Goal: Task Accomplishment & Management: Use online tool/utility

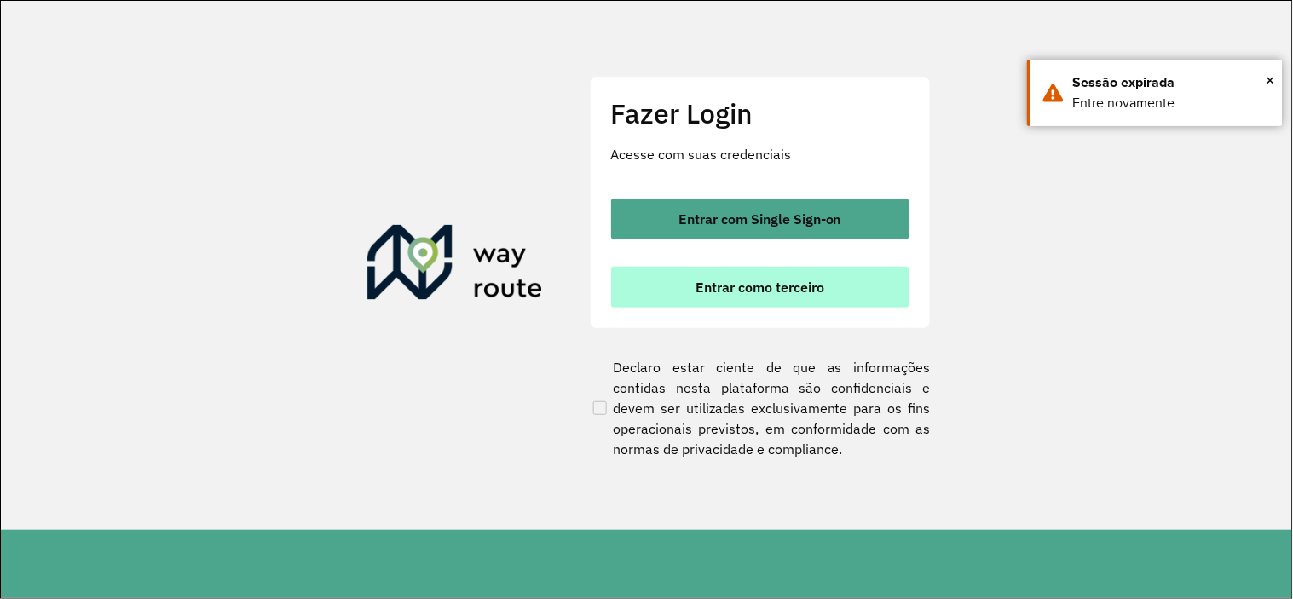
click at [673, 286] on button "Entrar como terceiro" at bounding box center [760, 287] width 298 height 41
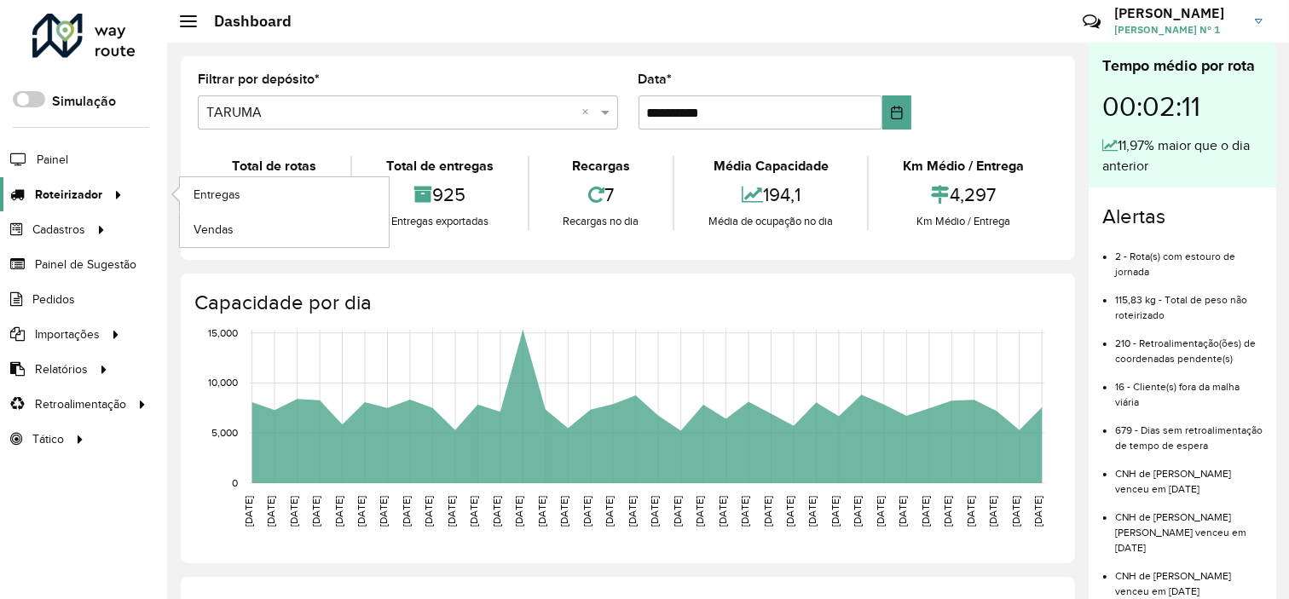
click at [108, 183] on icon at bounding box center [115, 194] width 14 height 26
click at [225, 182] on link "Entregas" at bounding box center [284, 194] width 209 height 34
click at [264, 199] on link "Entregas" at bounding box center [284, 194] width 209 height 34
click at [263, 196] on link "Entregas" at bounding box center [284, 194] width 209 height 34
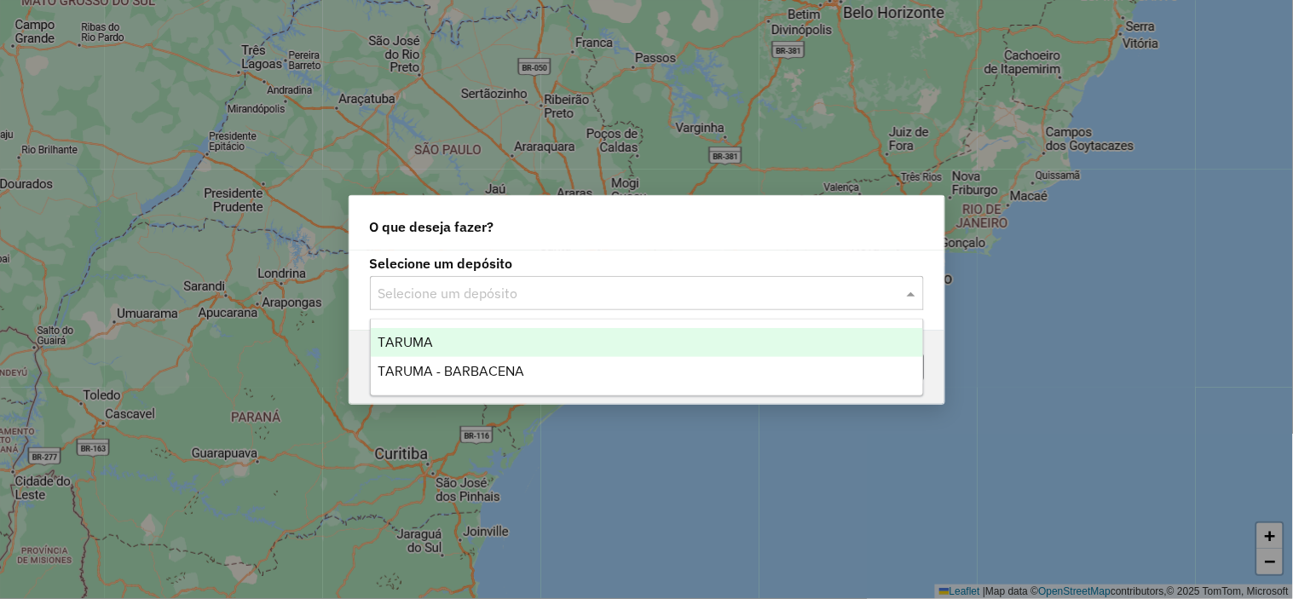
click at [615, 284] on input "text" at bounding box center [629, 294] width 503 height 20
click at [585, 328] on div "TARUMA" at bounding box center [647, 342] width 552 height 29
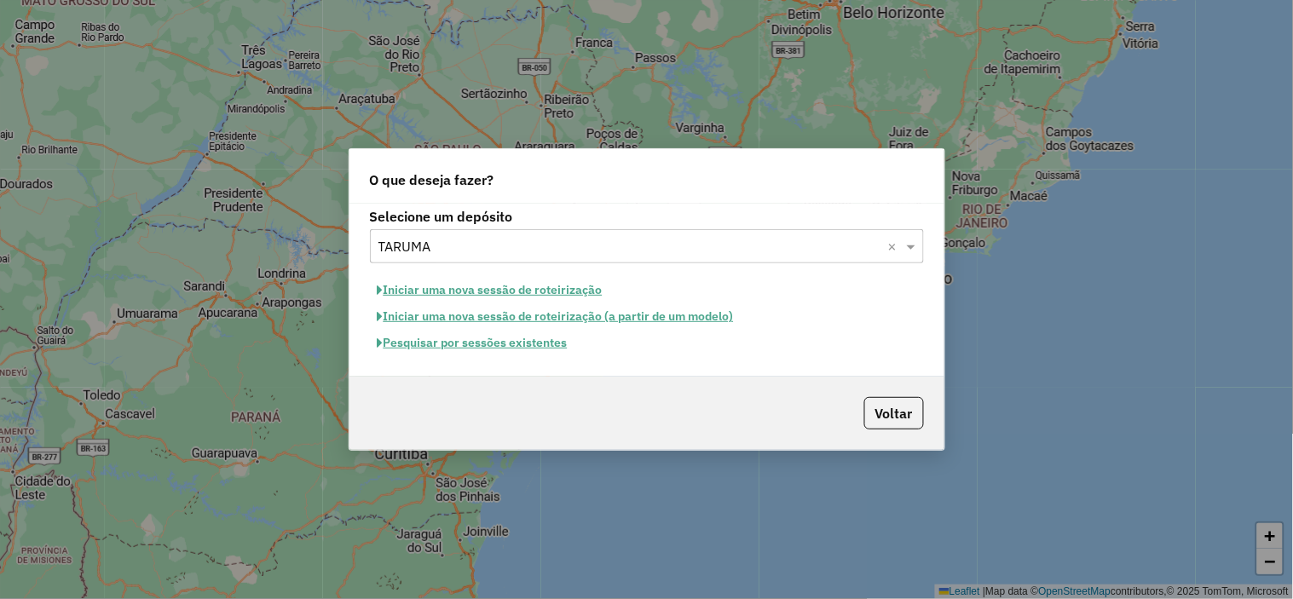
click at [523, 345] on button "Pesquisar por sessões existentes" at bounding box center [472, 343] width 205 height 26
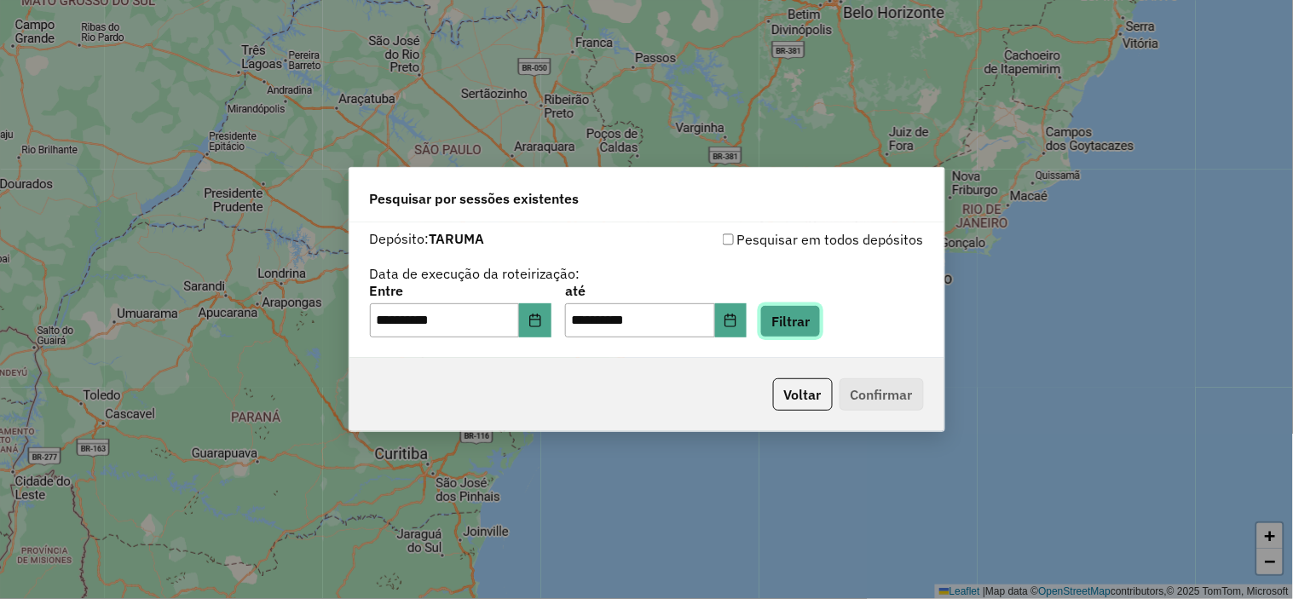
click at [818, 317] on button "Filtrar" at bounding box center [790, 321] width 61 height 32
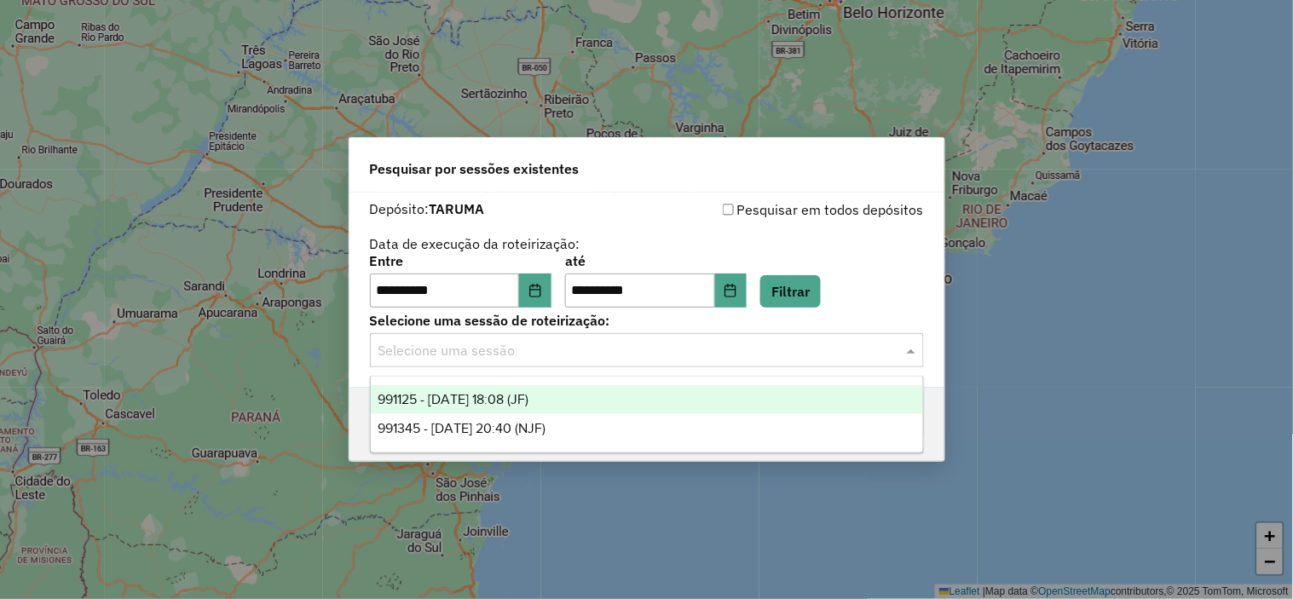
click at [600, 338] on div "Selecione uma sessão" at bounding box center [647, 350] width 554 height 34
click at [595, 401] on div "991125 - 19/08/2025 18:08 (JF)" at bounding box center [647, 399] width 552 height 29
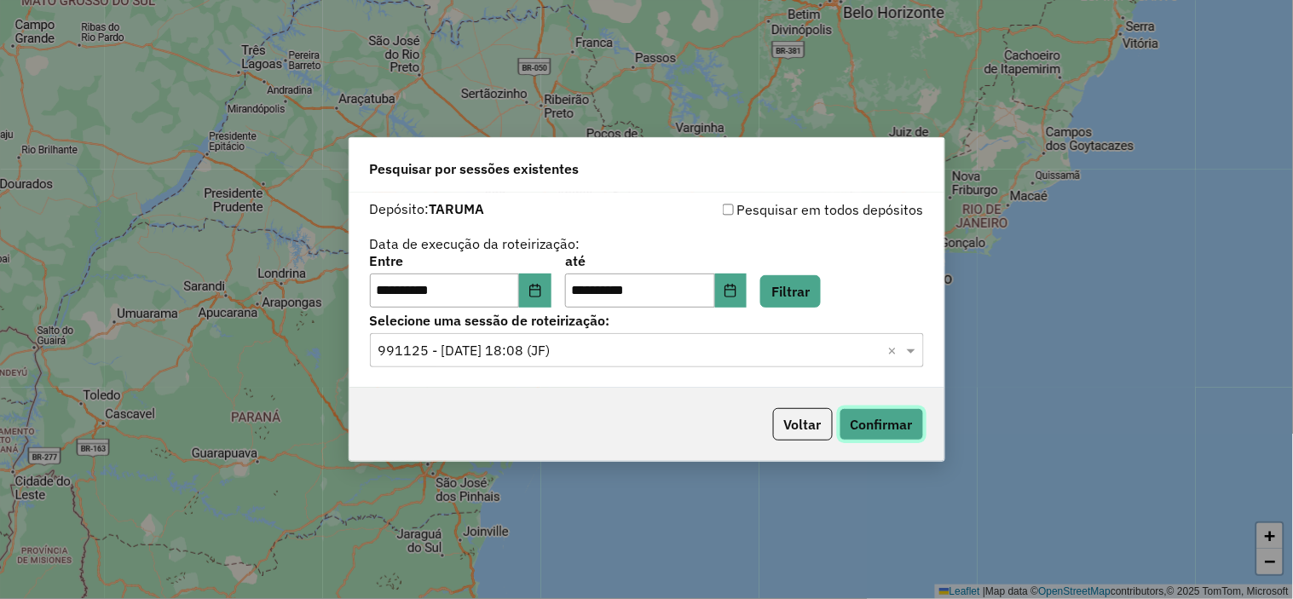
click at [872, 419] on button "Confirmar" at bounding box center [882, 424] width 84 height 32
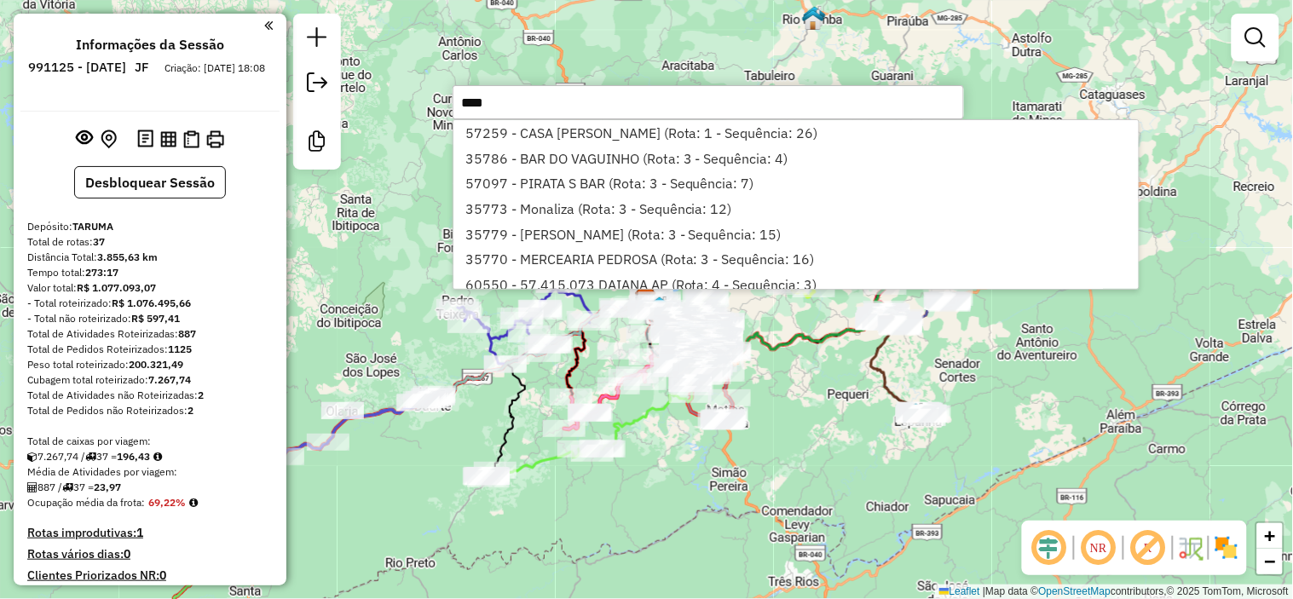
type input "*****"
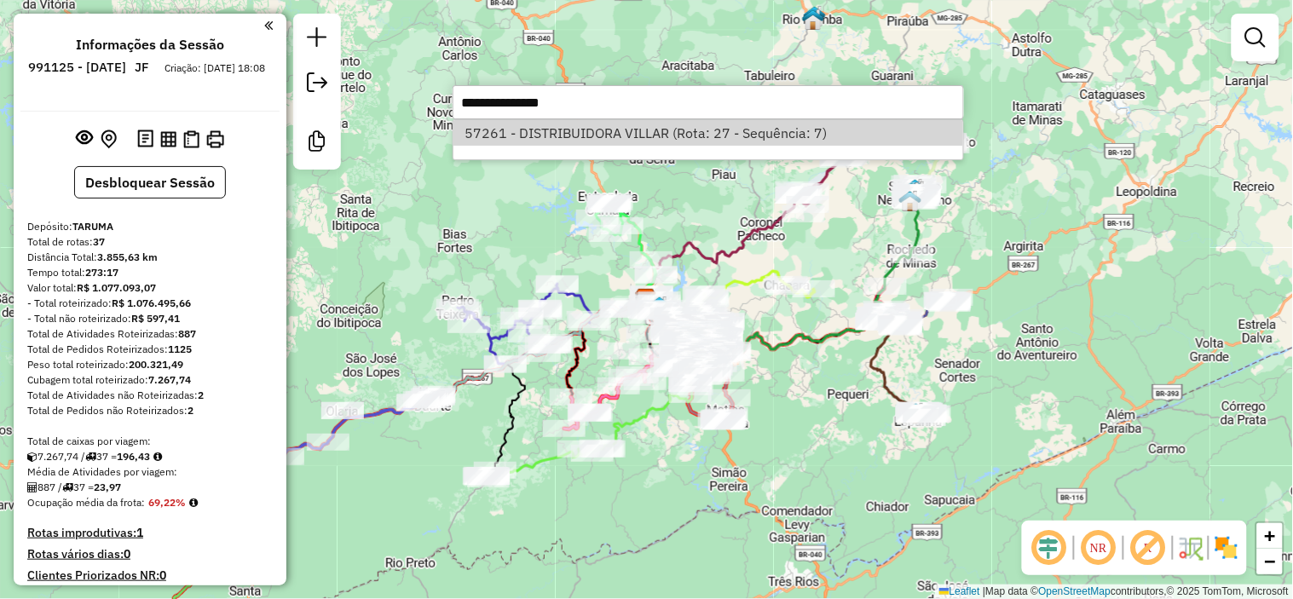
select select "**********"
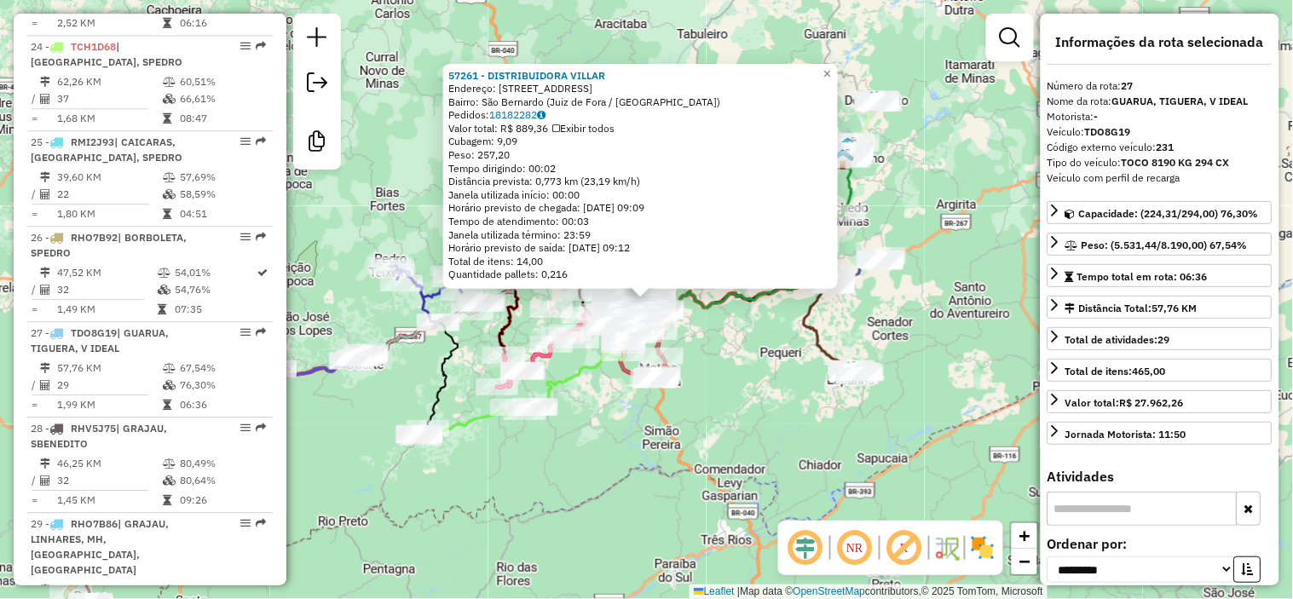
scroll to position [3056, 0]
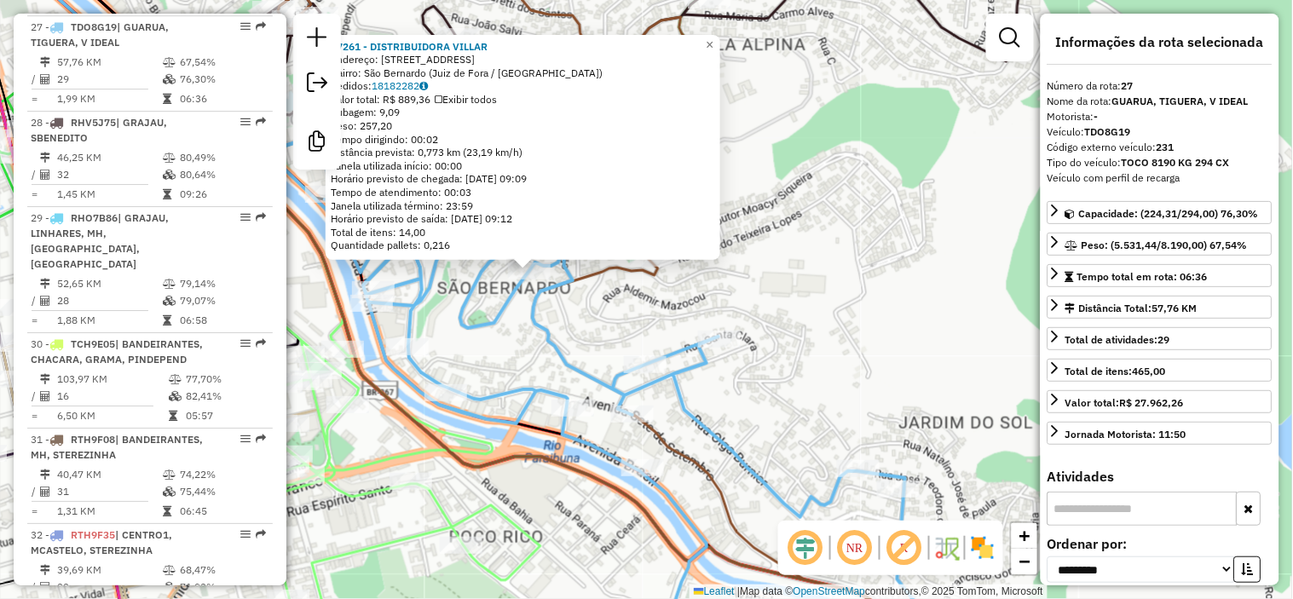
click at [582, 326] on div "57261 - DISTRIBUIDORA VILLAR Endereço: Rua Maranhão, 271 Bairro: São Bernardo (…" at bounding box center [646, 299] width 1293 height 599
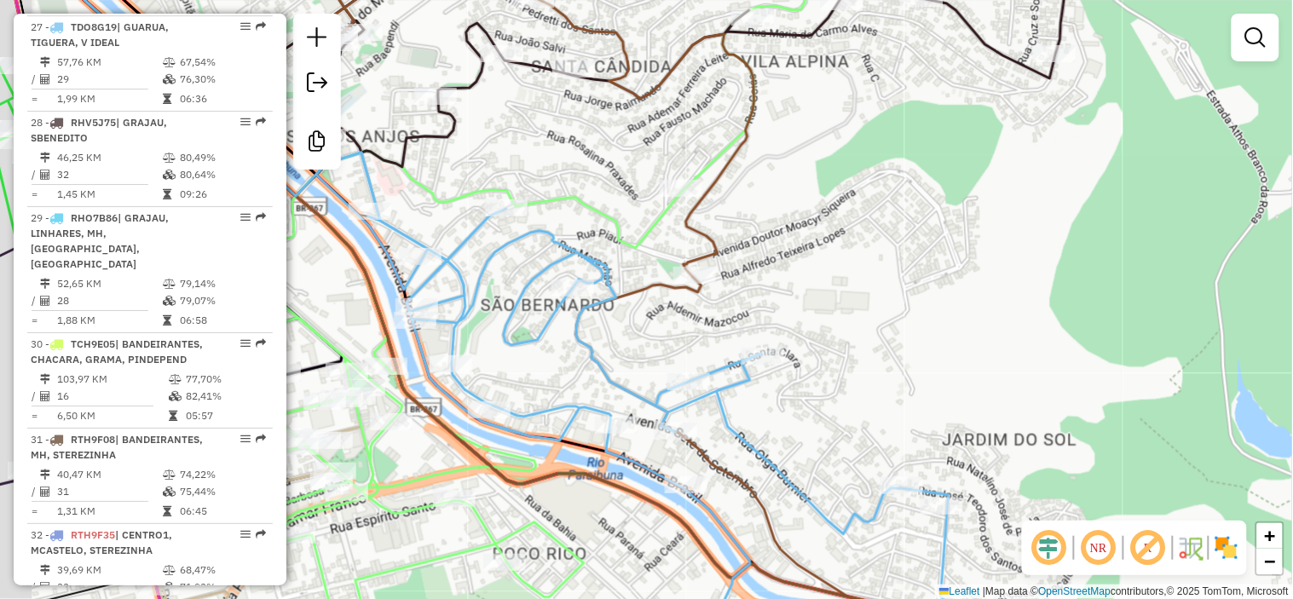
drag, startPoint x: 616, startPoint y: 331, endPoint x: 655, endPoint y: 336, distance: 38.7
click at [686, 361] on div "Janela de atendimento Grade de atendimento Capacidade Transportadoras Veículos …" at bounding box center [646, 299] width 1293 height 599
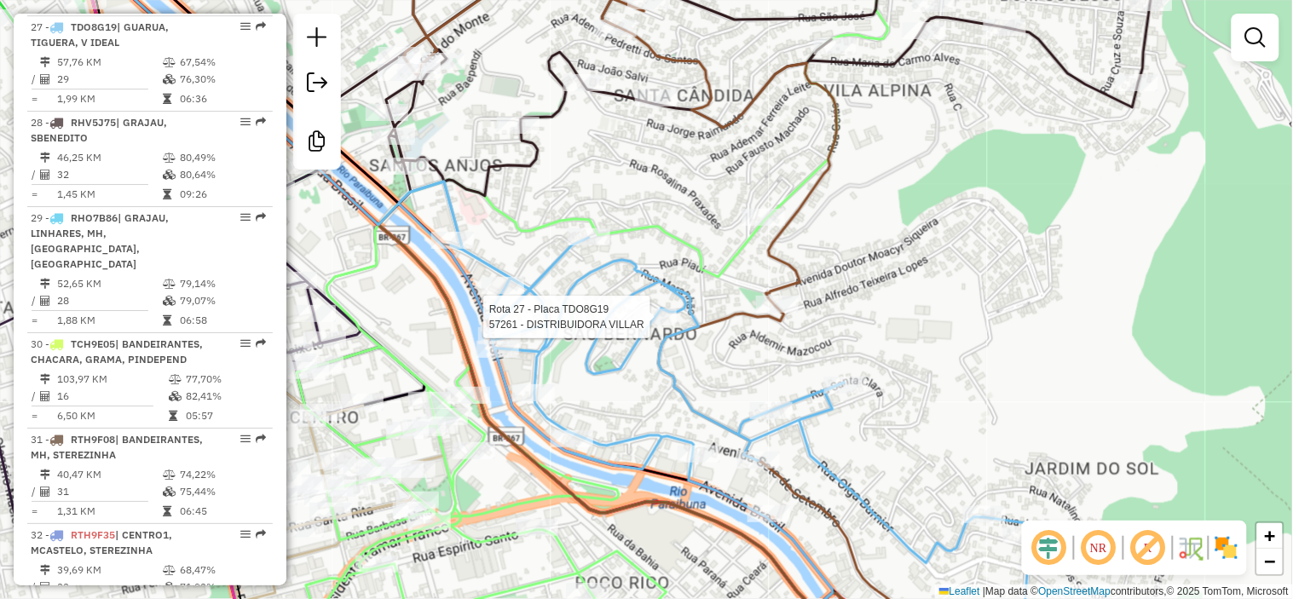
select select "**********"
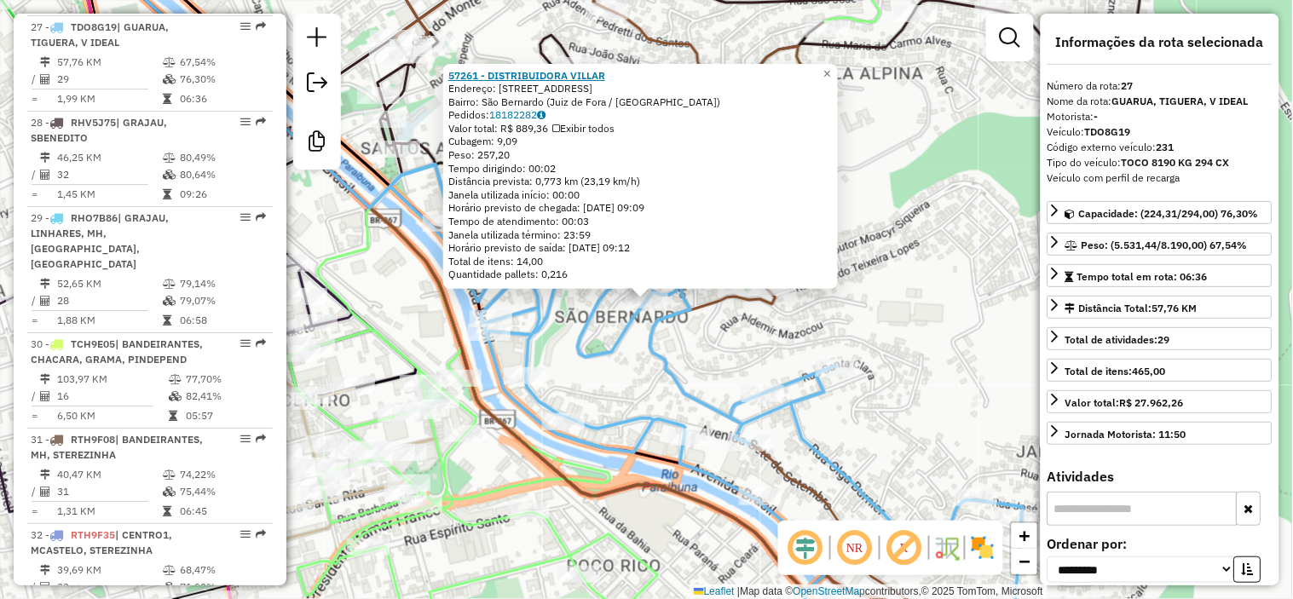
click at [577, 73] on strong "57261 - DISTRIBUIDORA VILLAR" at bounding box center [526, 75] width 157 height 13
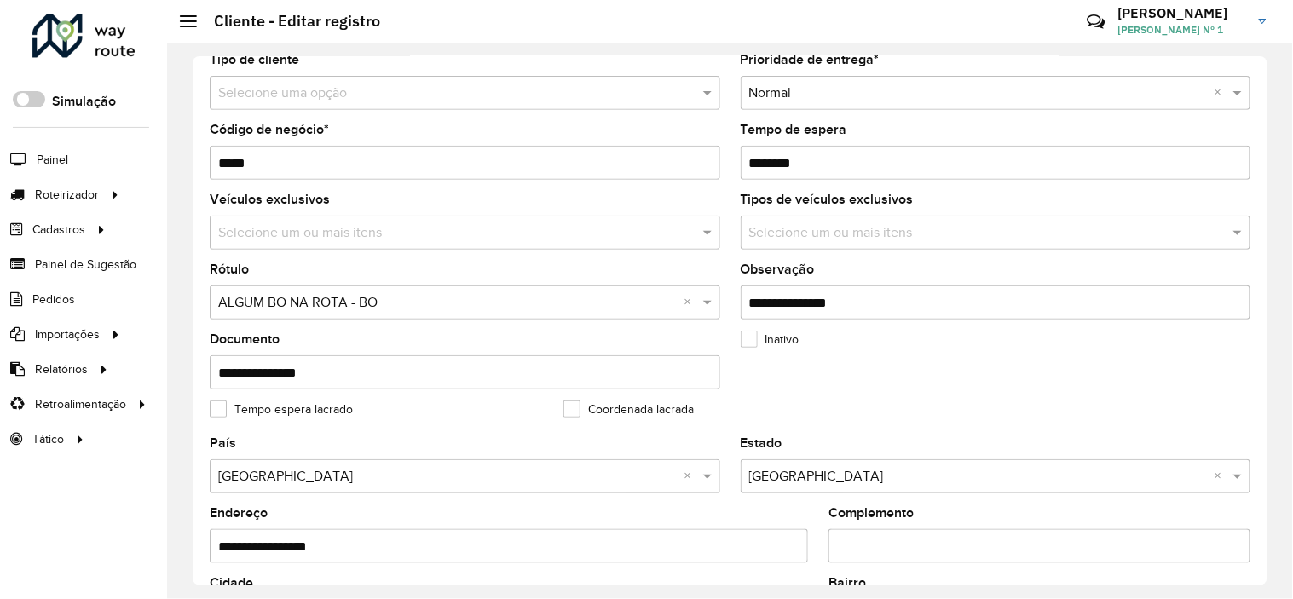
scroll to position [189, 0]
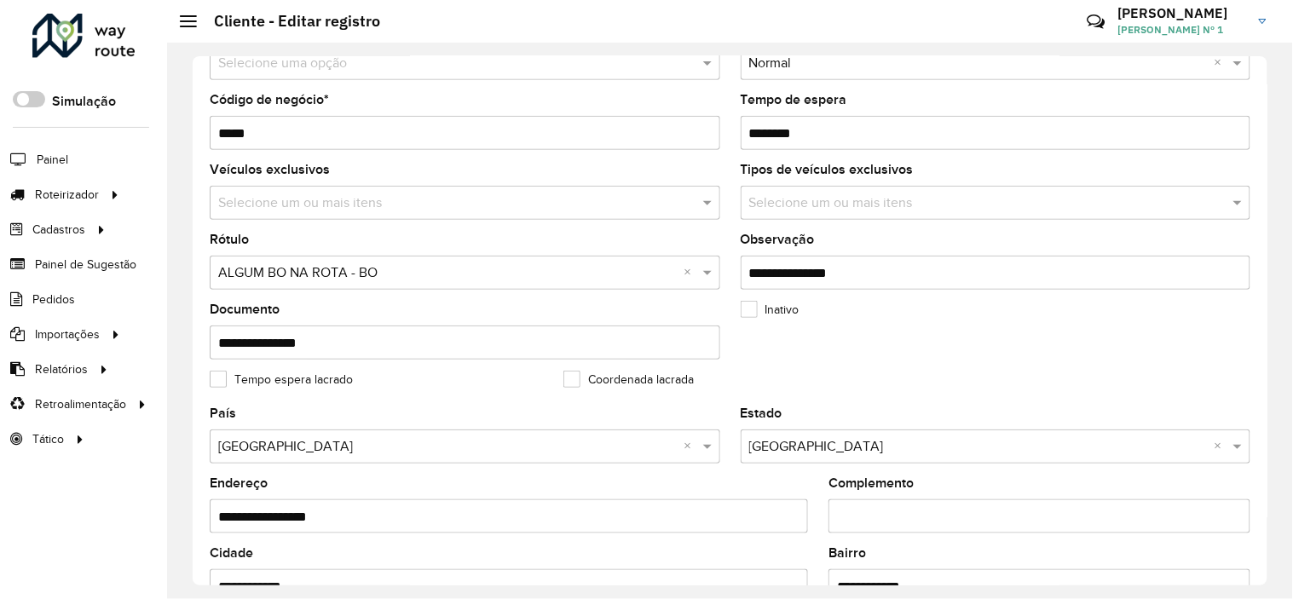
click at [472, 339] on input "**********" at bounding box center [465, 343] width 511 height 34
click at [922, 275] on input "**********" at bounding box center [996, 273] width 511 height 34
type input "*"
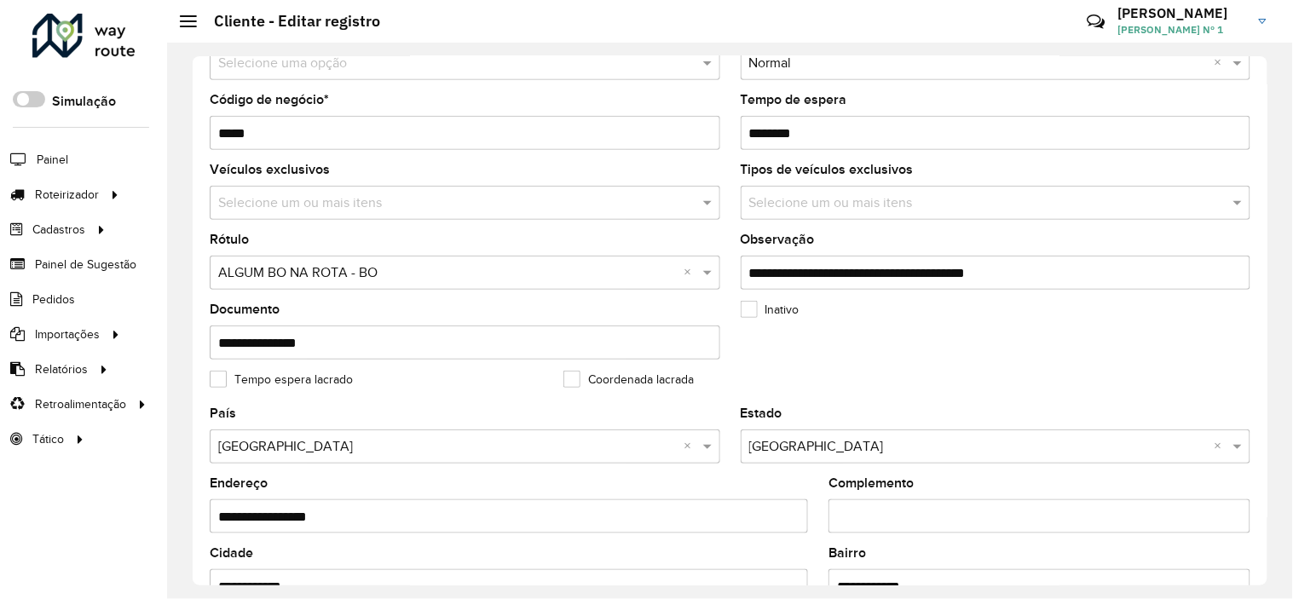
type input "**********"
click at [495, 351] on input "**********" at bounding box center [465, 343] width 511 height 34
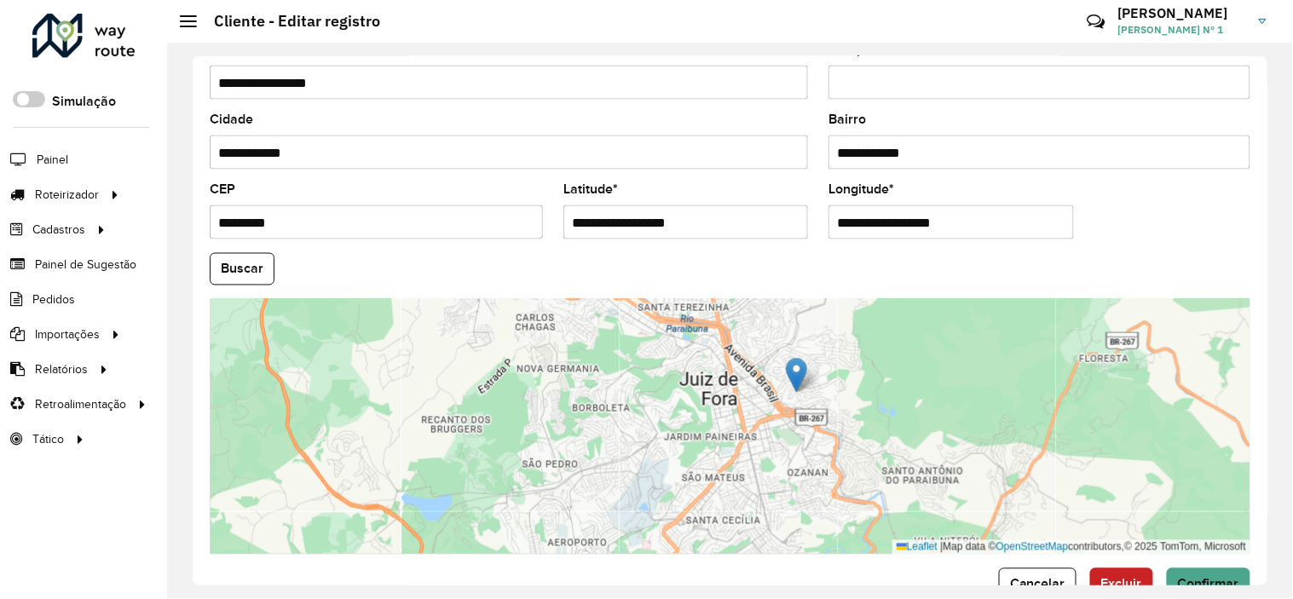
scroll to position [672, 0]
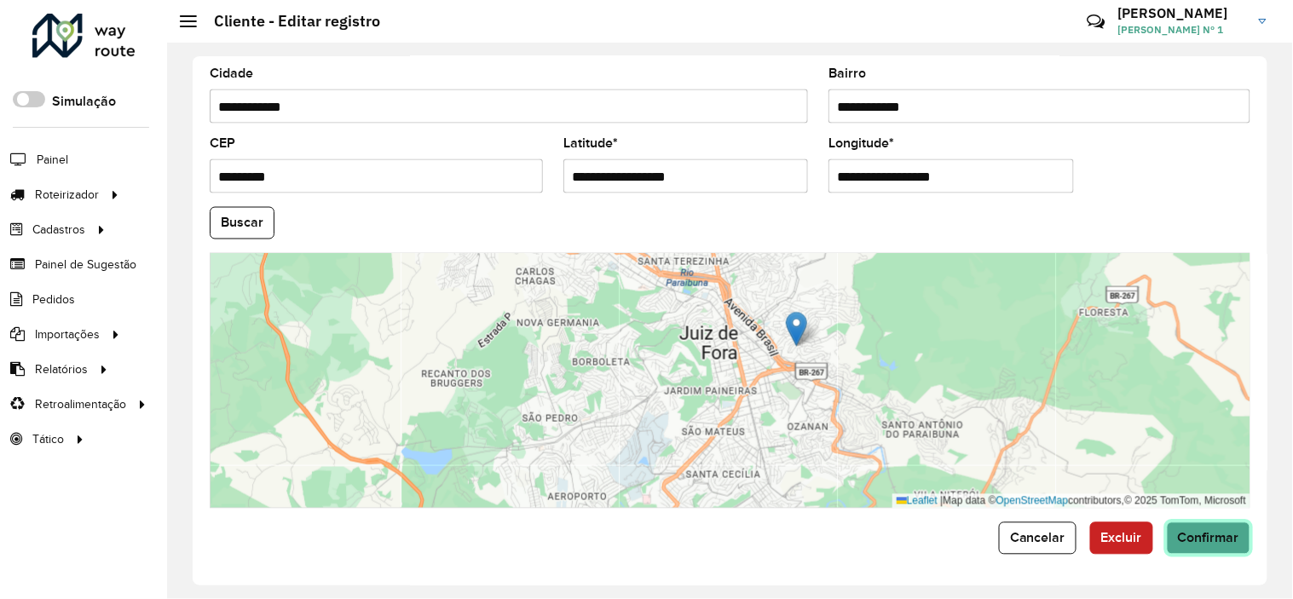
click at [1199, 531] on span "Confirmar" at bounding box center [1208, 538] width 61 height 14
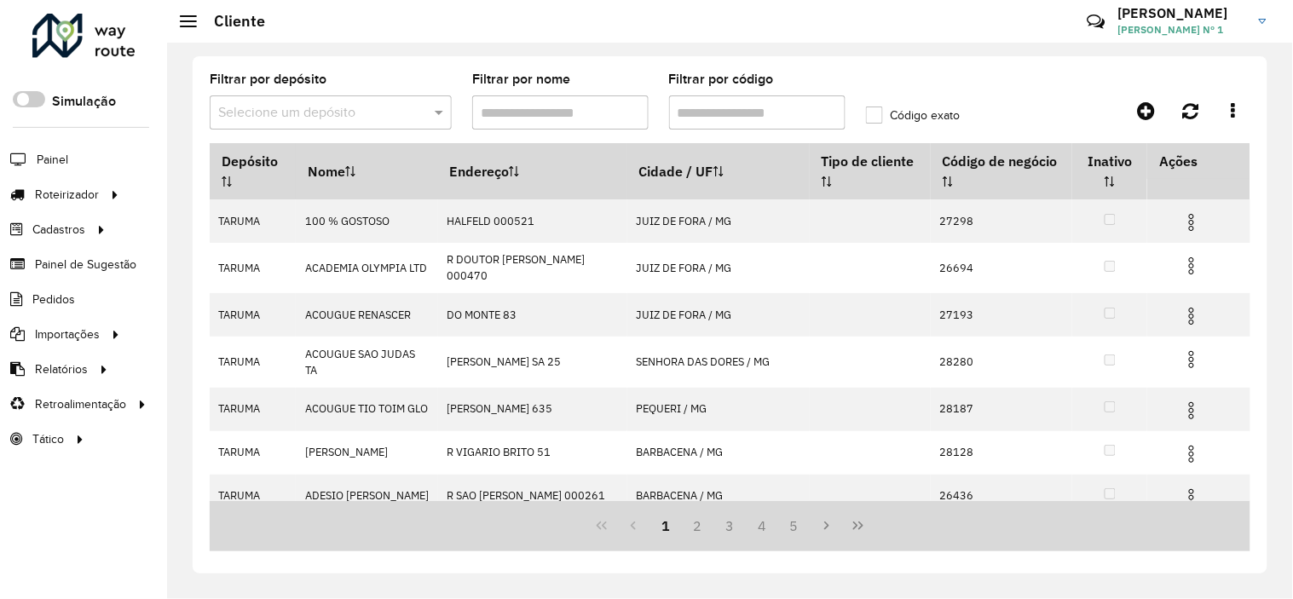
click at [816, 119] on input "Filtrar por código" at bounding box center [757, 112] width 176 height 34
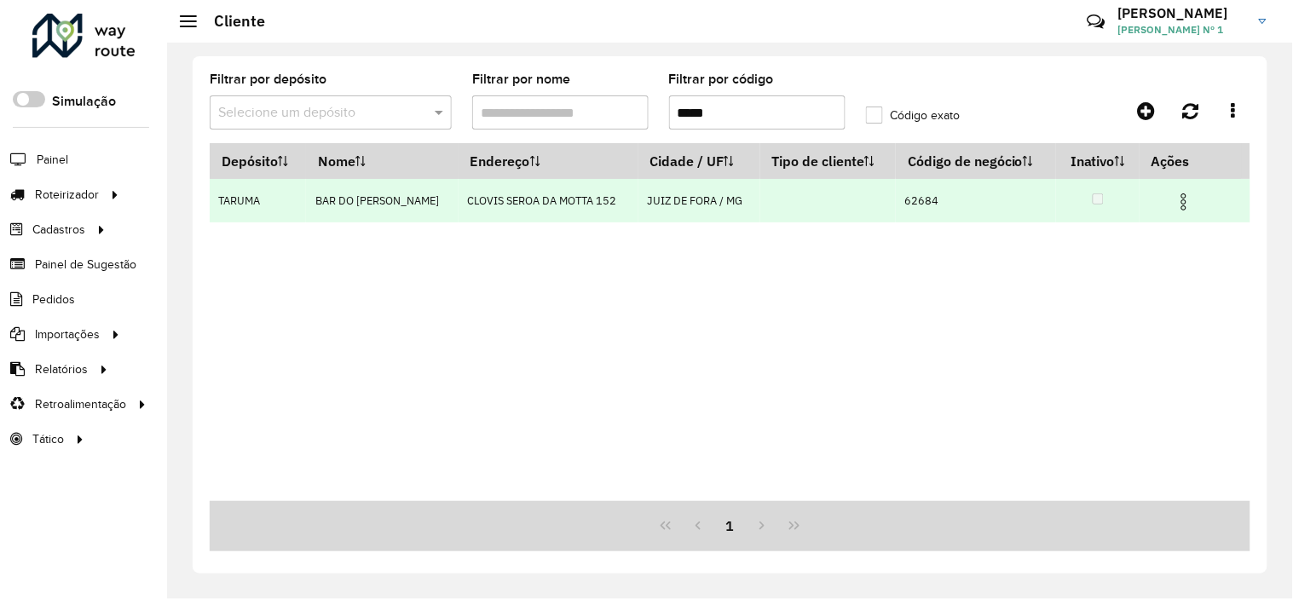
type input "*****"
click at [1180, 205] on img at bounding box center [1184, 202] width 20 height 20
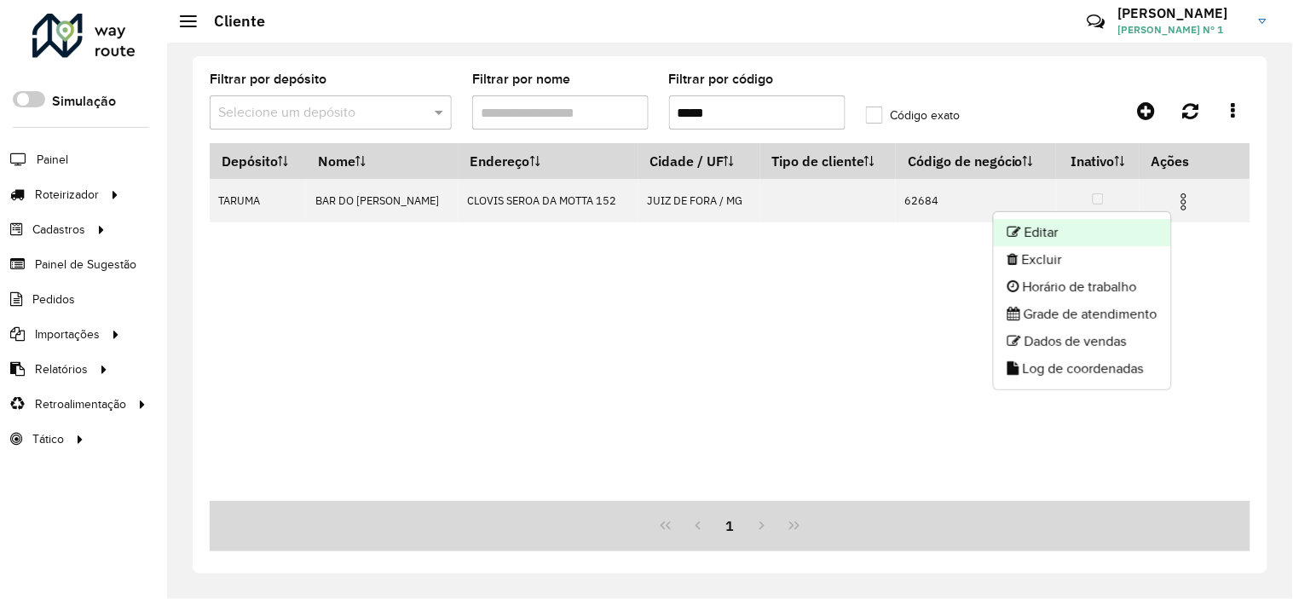
click at [1085, 231] on li "Editar" at bounding box center [1082, 232] width 177 height 27
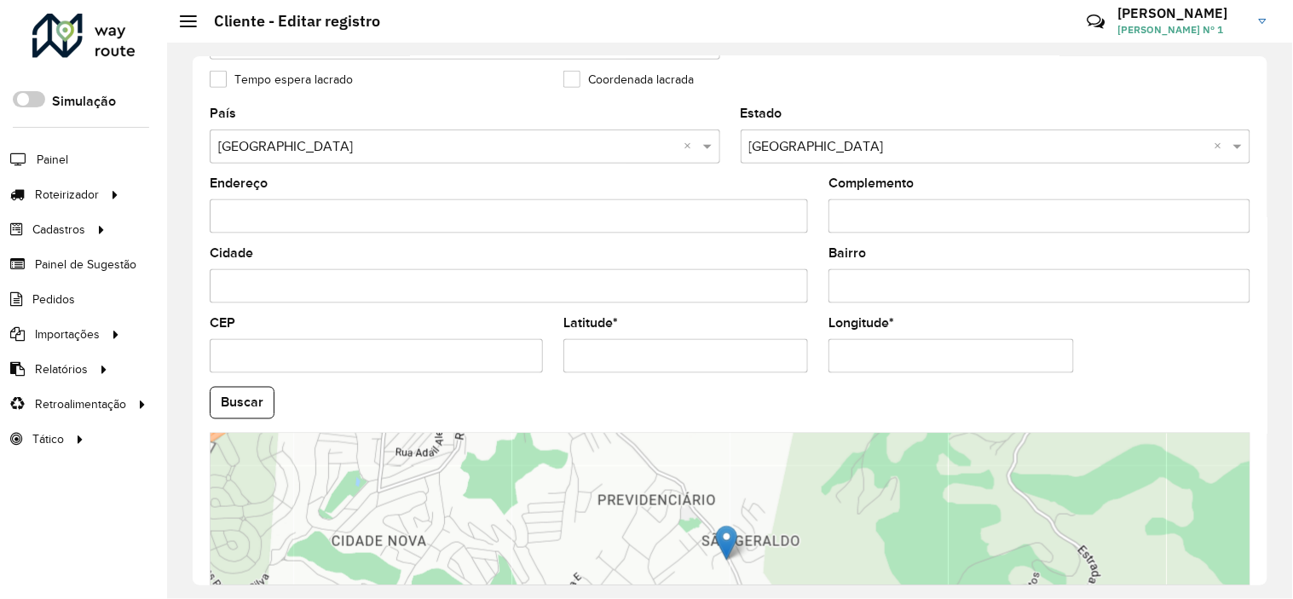
scroll to position [672, 0]
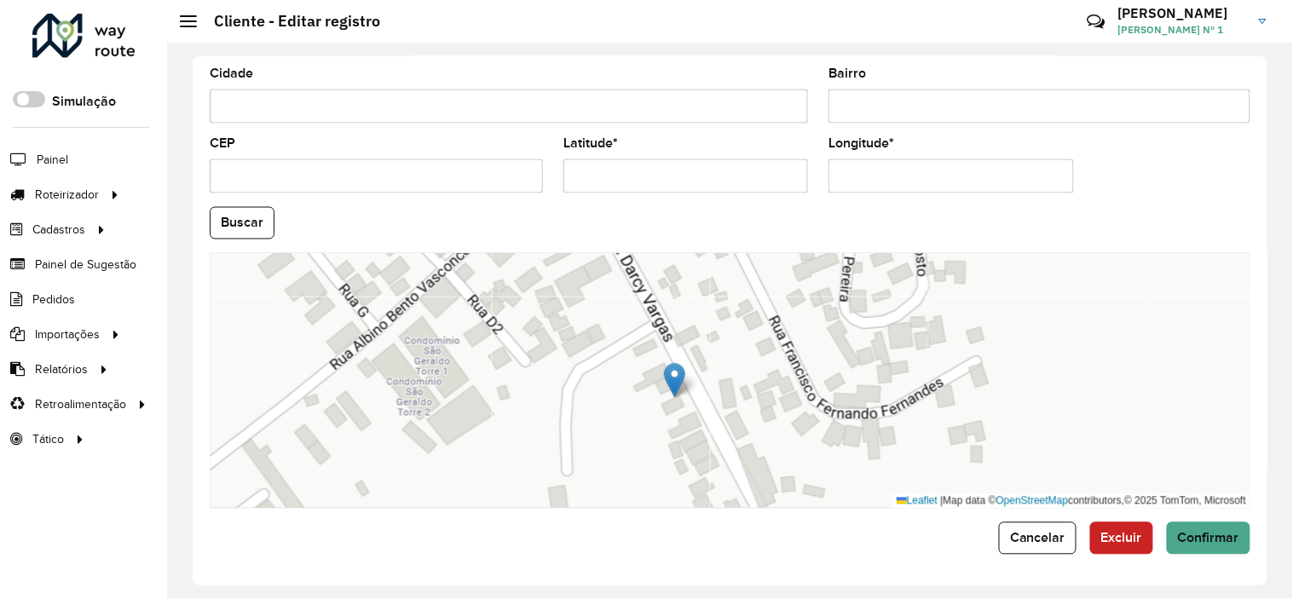
drag, startPoint x: 719, startPoint y: 378, endPoint x: 750, endPoint y: 477, distance: 104.6
click at [750, 477] on div "Leaflet | Map data © OpenStreetMap contributors,© 2025 TomTom, Microsoft" at bounding box center [730, 381] width 1041 height 256
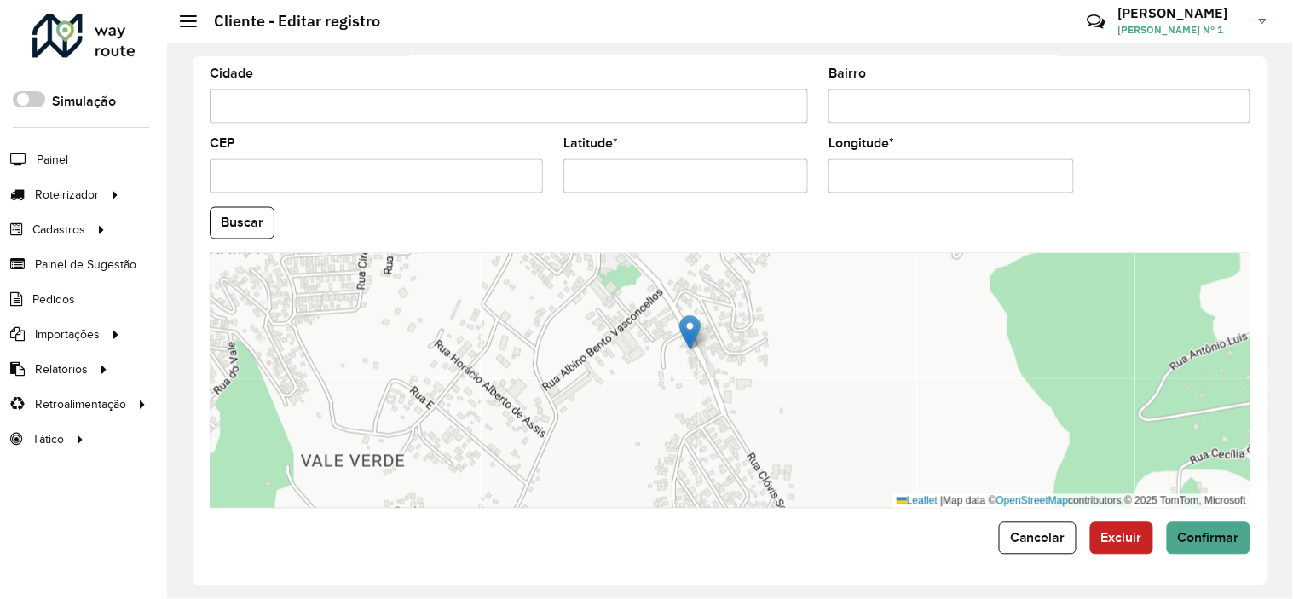
drag, startPoint x: 684, startPoint y: 430, endPoint x: 661, endPoint y: 326, distance: 106.7
click at [661, 326] on div "Leaflet | Map data © OpenStreetMap contributors,© 2025 TomTom, Microsoft" at bounding box center [730, 381] width 1041 height 256
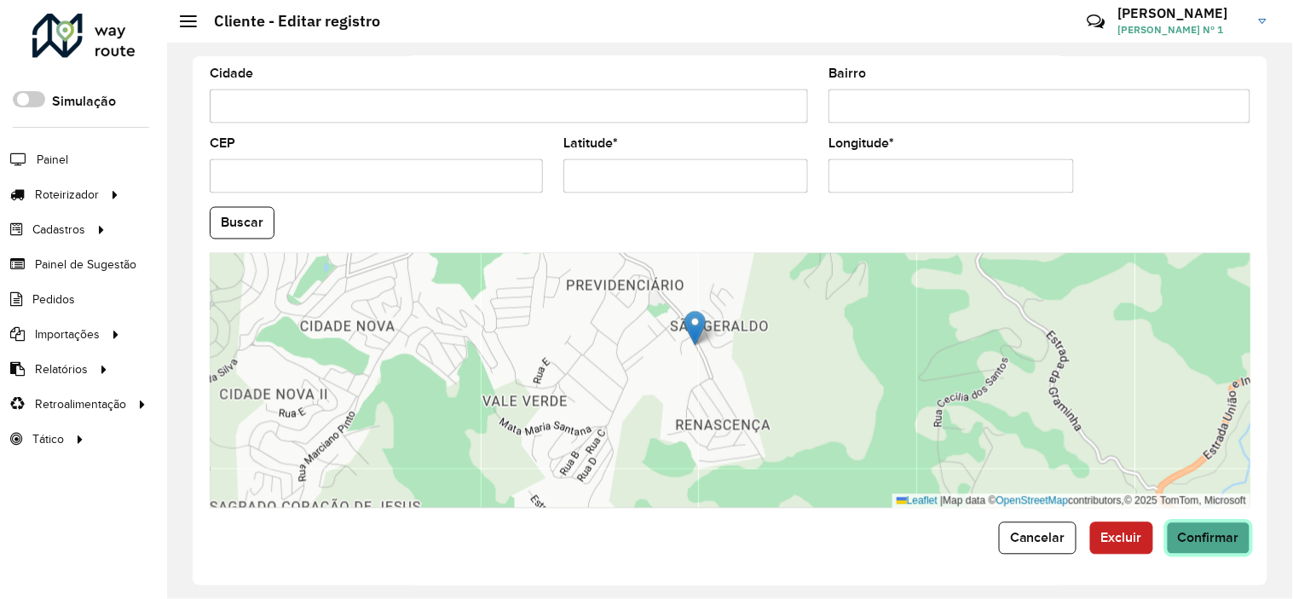
drag, startPoint x: 1208, startPoint y: 527, endPoint x: 889, endPoint y: 376, distance: 352.7
click at [1209, 527] on button "Confirmar" at bounding box center [1209, 539] width 84 height 32
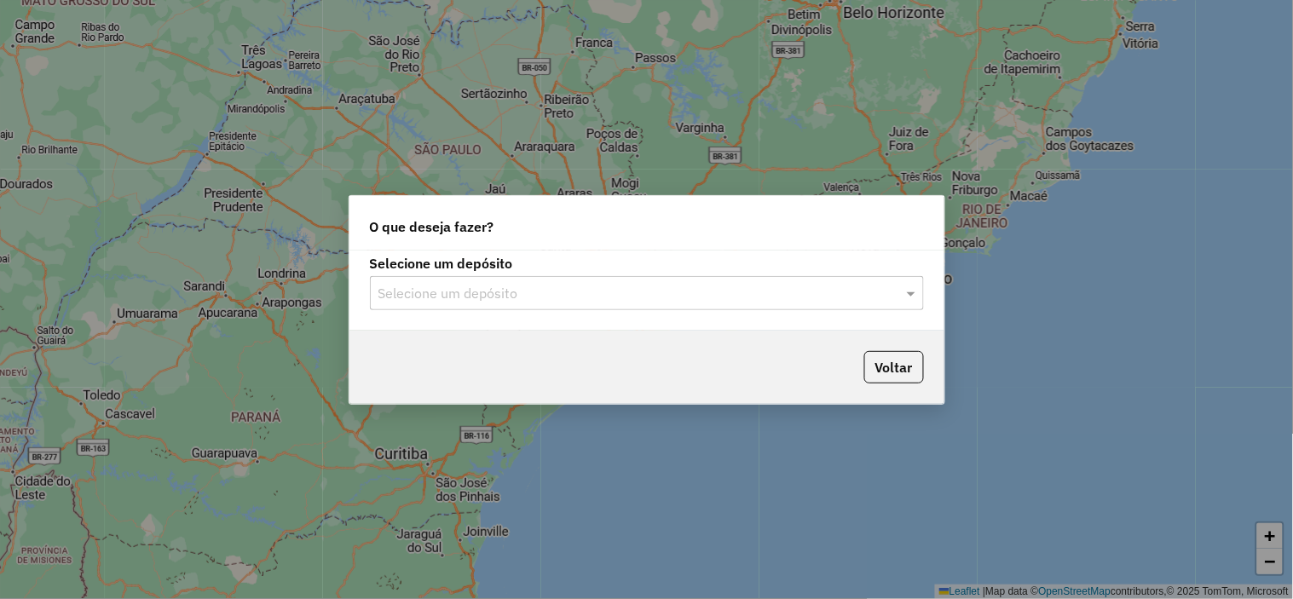
click at [557, 284] on input "text" at bounding box center [629, 294] width 503 height 20
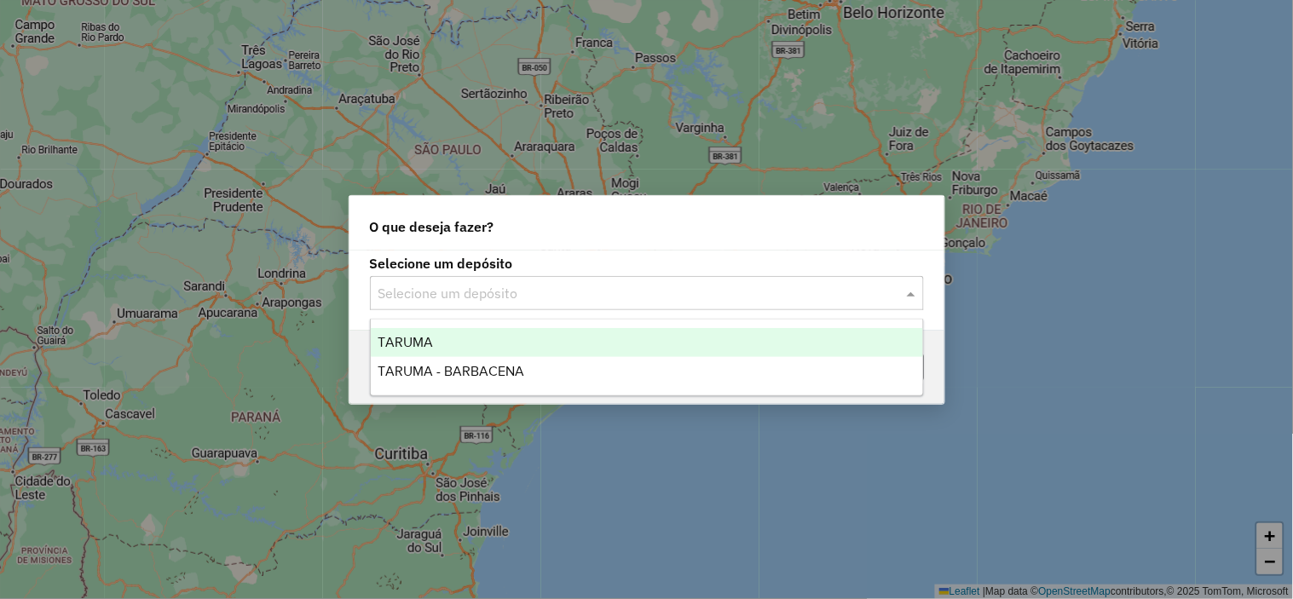
click at [517, 347] on div "TARUMA" at bounding box center [647, 342] width 552 height 29
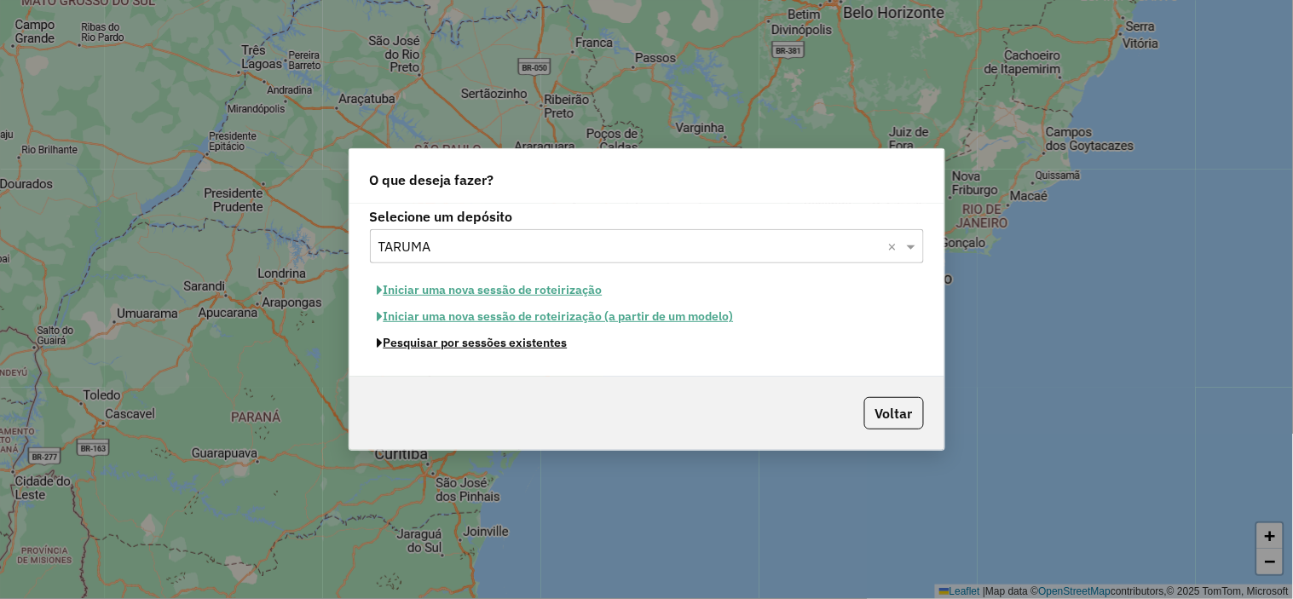
click at [515, 342] on button "Pesquisar por sessões existentes" at bounding box center [472, 343] width 205 height 26
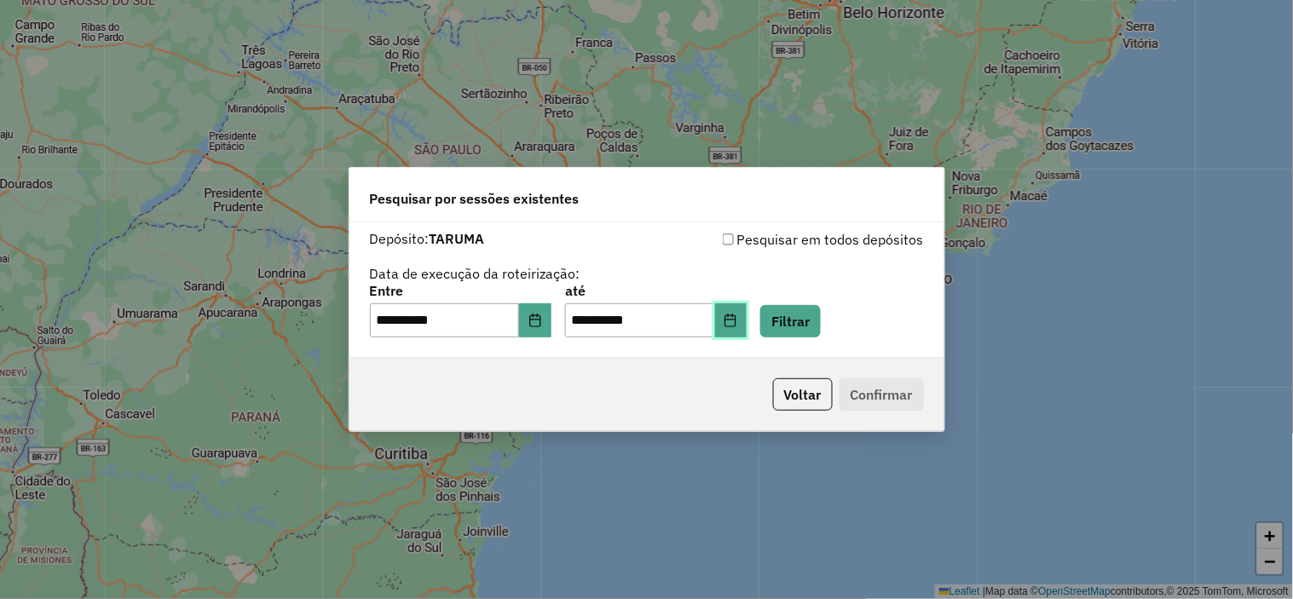
click at [736, 326] on icon "Choose Date" at bounding box center [730, 321] width 11 height 14
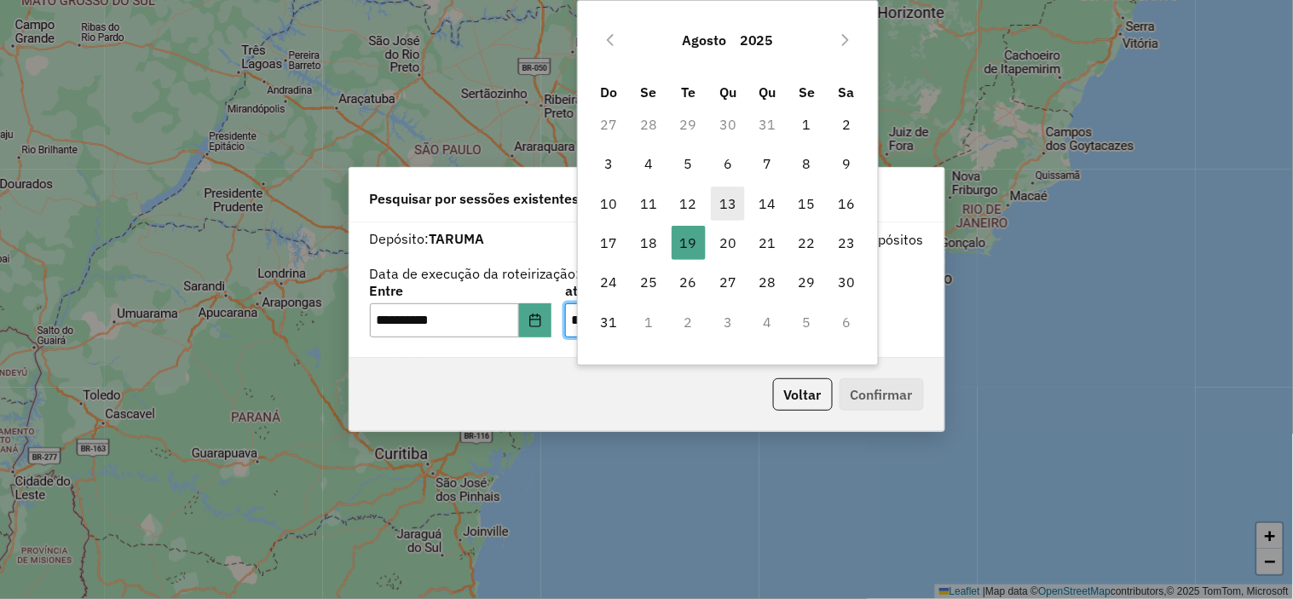
click at [728, 201] on span "13" at bounding box center [728, 204] width 34 height 34
type input "**********"
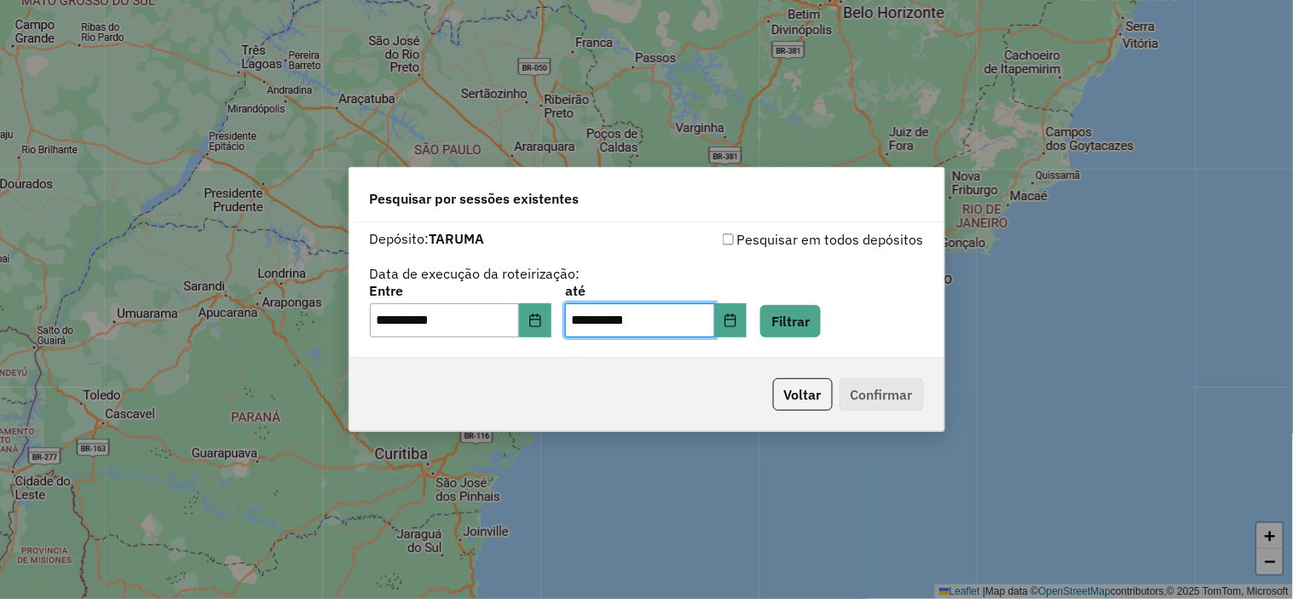
click at [822, 344] on div "**********" at bounding box center [646, 290] width 595 height 136
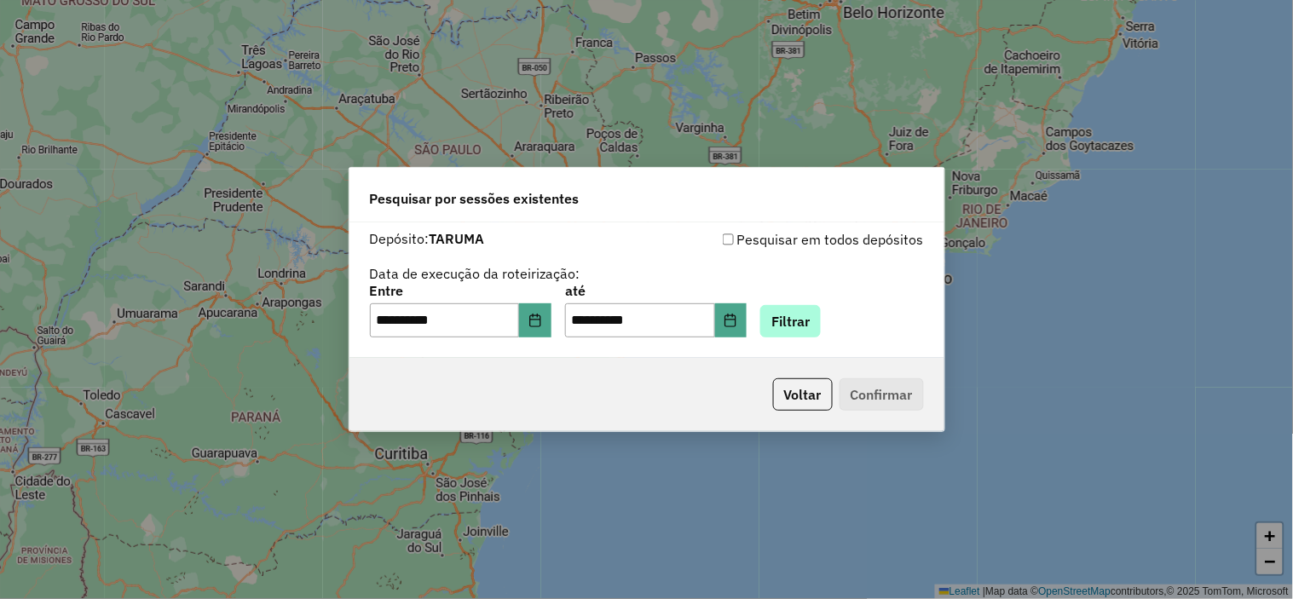
click at [821, 337] on div "**********" at bounding box center [646, 290] width 595 height 136
click at [818, 327] on button "Filtrar" at bounding box center [790, 321] width 61 height 32
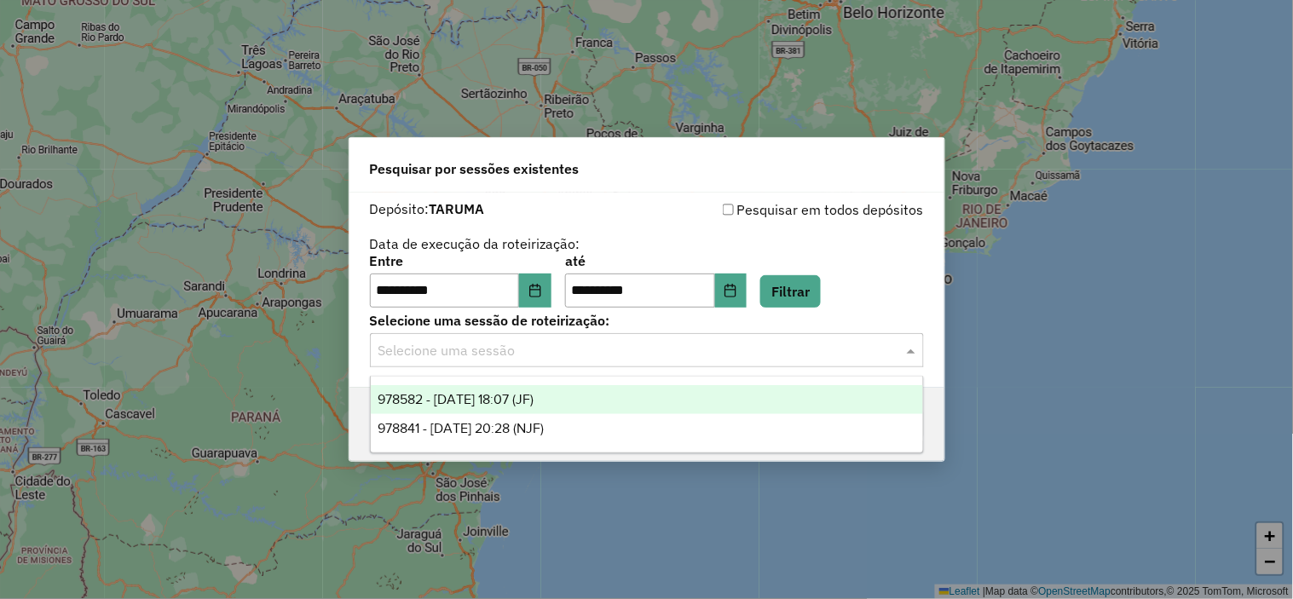
click at [661, 359] on input "text" at bounding box center [629, 351] width 503 height 20
click at [650, 401] on div "978582 - 13/08/2025 18:07 (JF)" at bounding box center [647, 399] width 552 height 29
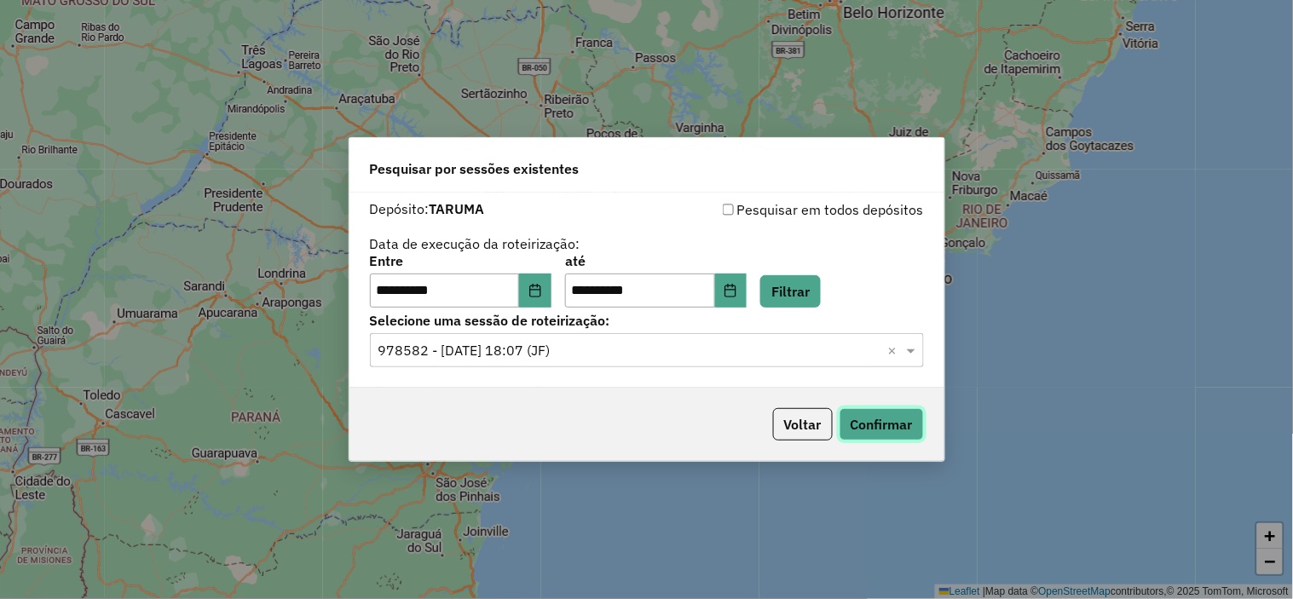
click at [868, 424] on button "Confirmar" at bounding box center [882, 424] width 84 height 32
click at [808, 419] on button "Voltar" at bounding box center [803, 424] width 60 height 32
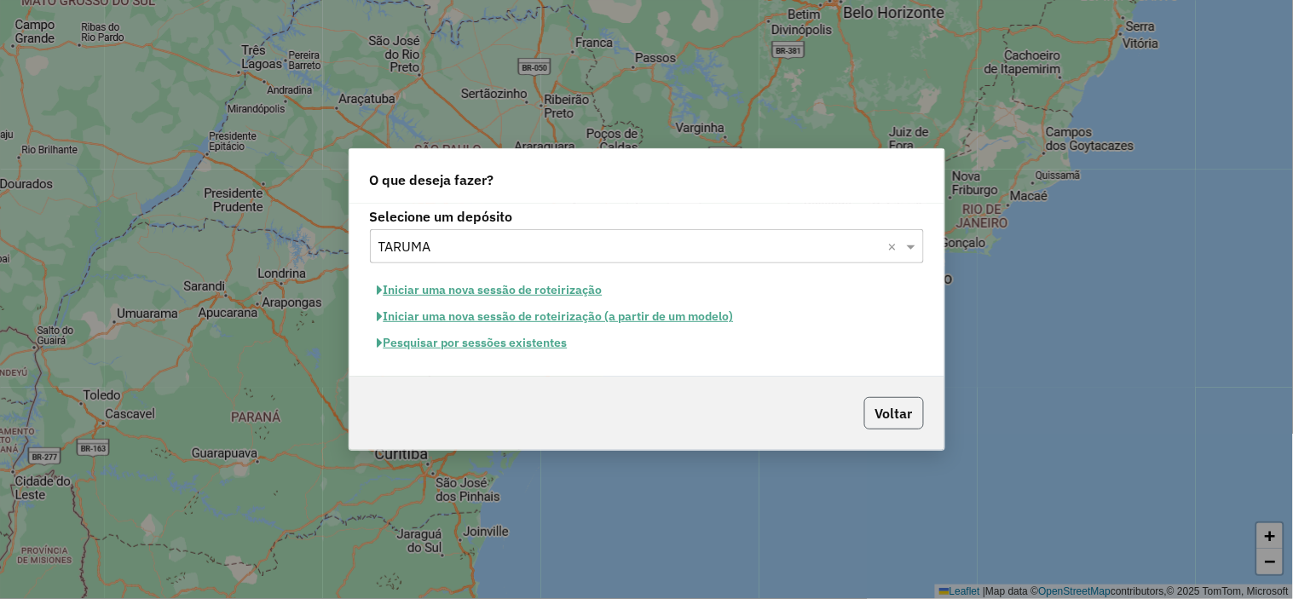
click at [888, 414] on button "Voltar" at bounding box center [894, 413] width 60 height 32
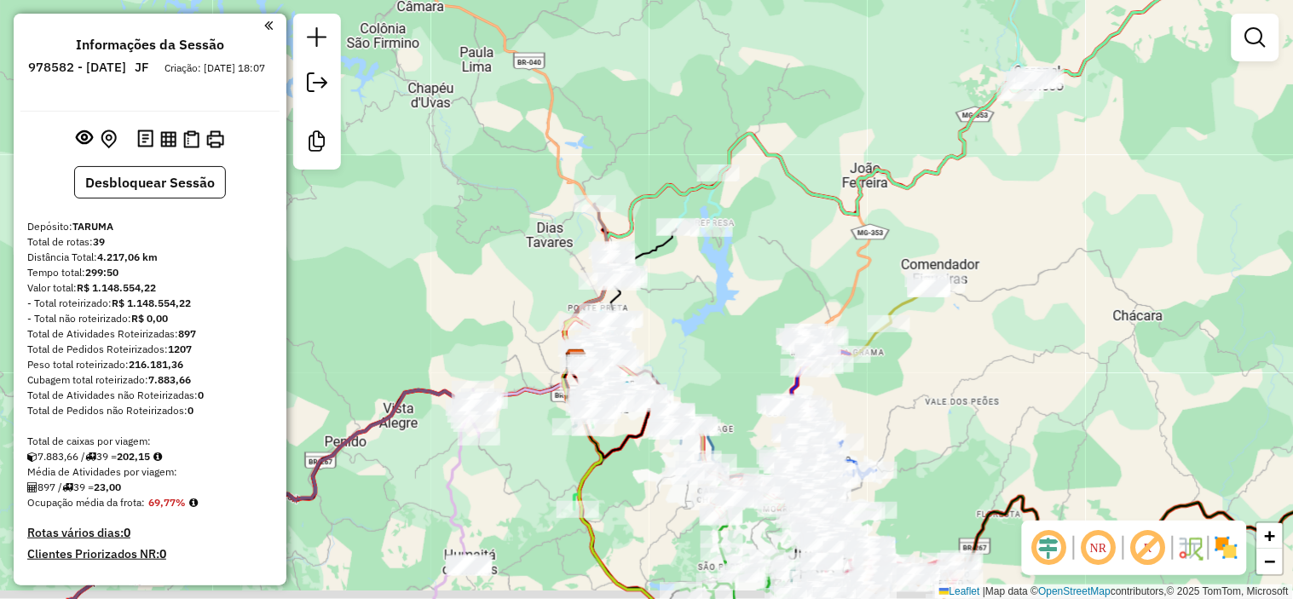
drag, startPoint x: 752, startPoint y: 305, endPoint x: 683, endPoint y: 216, distance: 113.0
click at [685, 217] on div "Janela de atendimento Grade de atendimento Capacidade Transportadoras Veículos …" at bounding box center [646, 299] width 1293 height 599
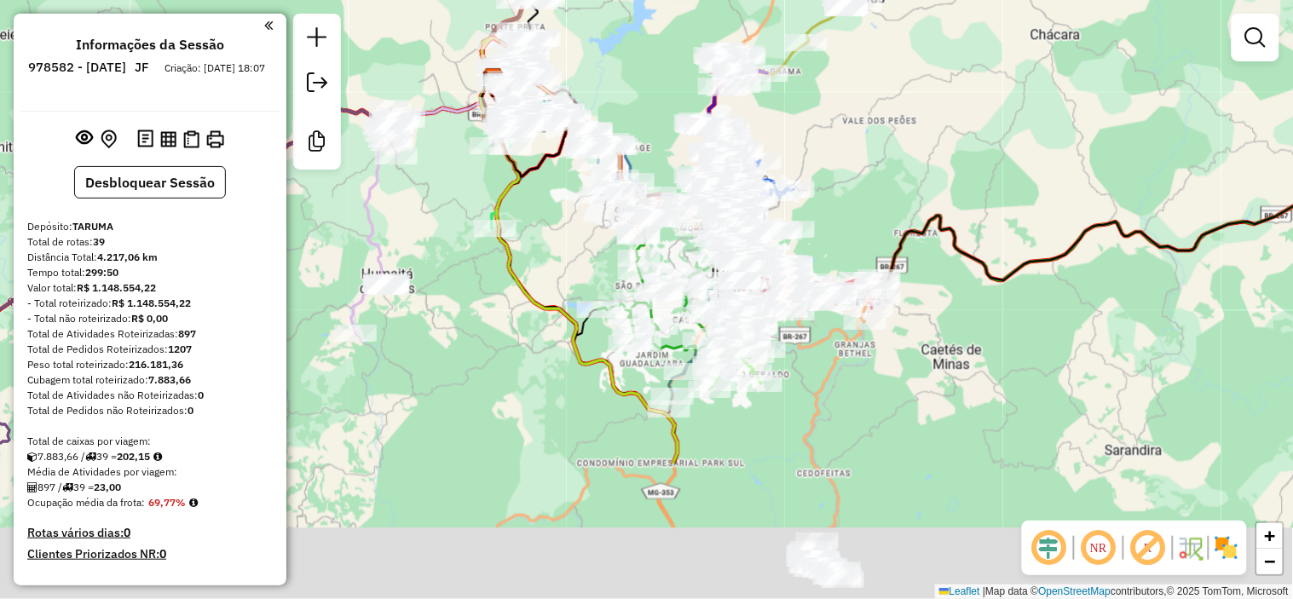
drag, startPoint x: 654, startPoint y: 302, endPoint x: 601, endPoint y: 37, distance: 270.3
click at [605, 46] on div "Janela de atendimento Grade de atendimento Capacidade Transportadoras Veículos …" at bounding box center [646, 299] width 1293 height 599
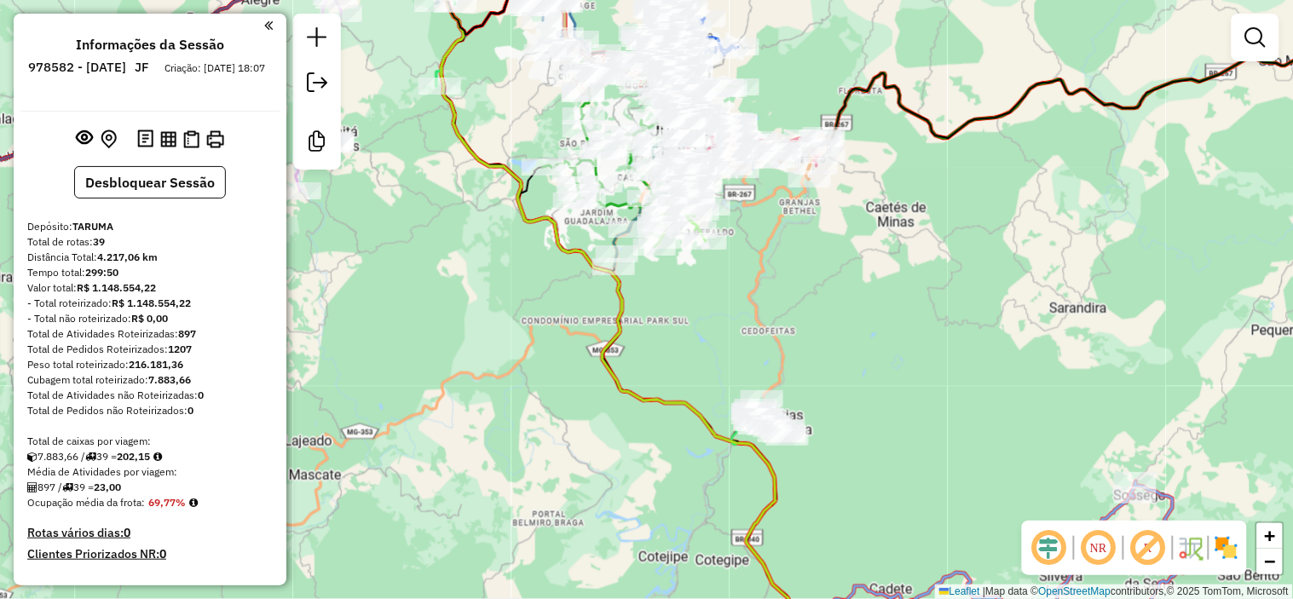
drag, startPoint x: 815, startPoint y: 428, endPoint x: 771, endPoint y: 365, distance: 77.1
click at [782, 344] on div "Janela de atendimento Grade de atendimento Capacidade Transportadoras Veículos …" at bounding box center [646, 299] width 1293 height 599
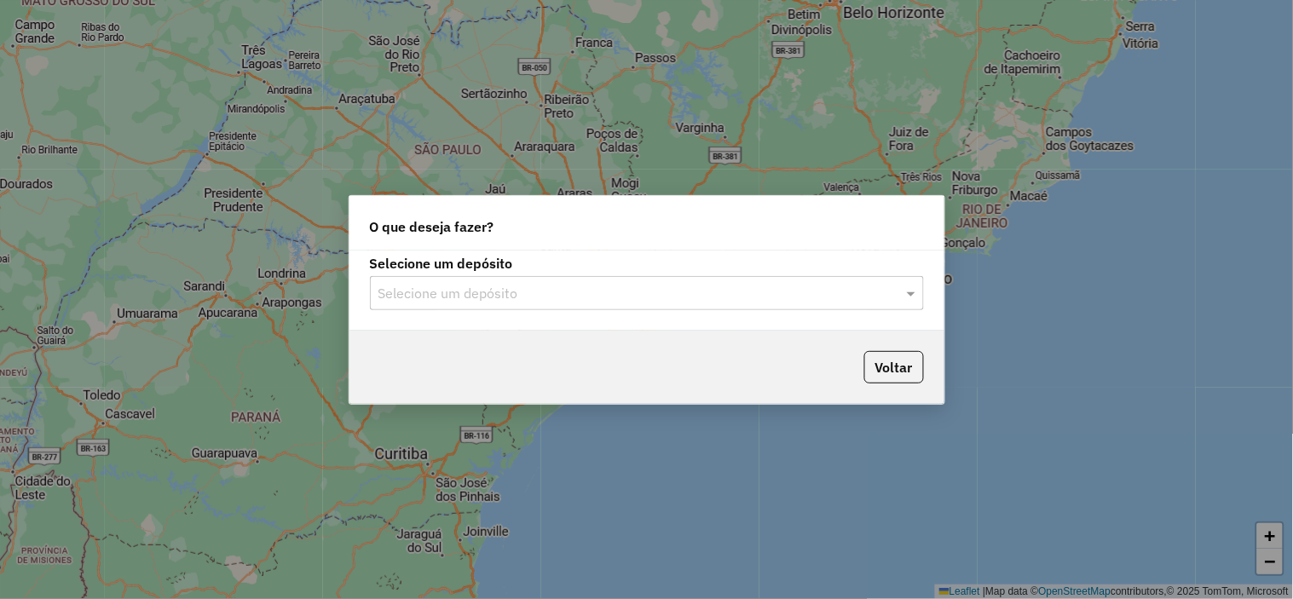
click at [619, 286] on input "text" at bounding box center [629, 294] width 503 height 20
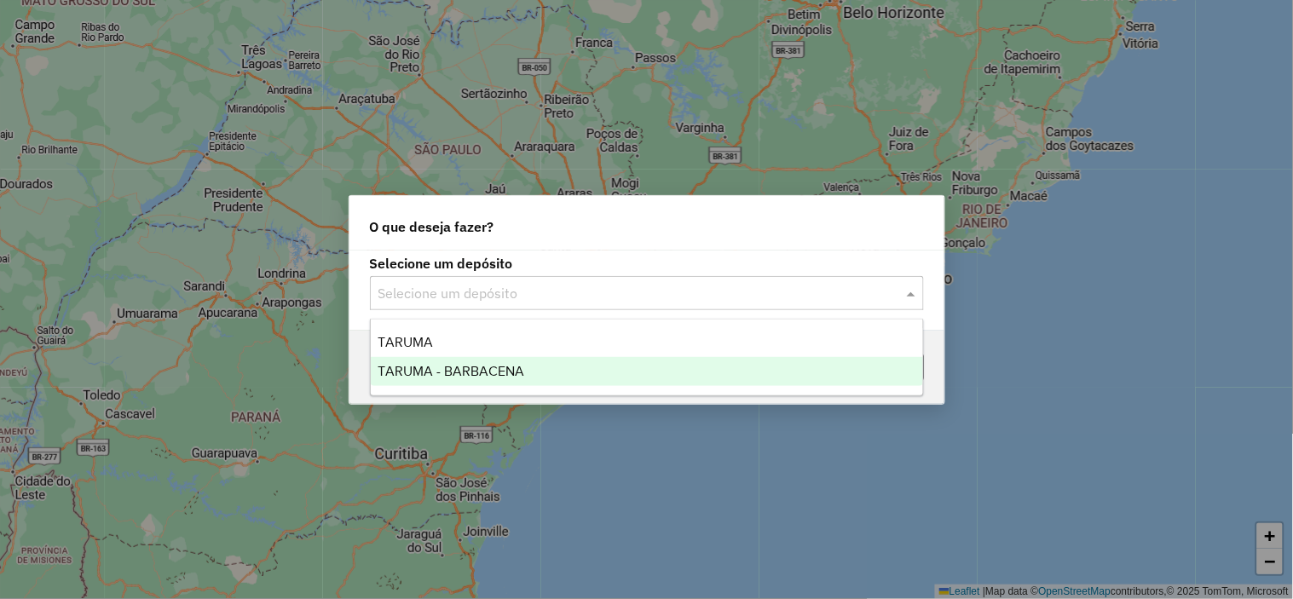
click at [546, 358] on div "TARUMA - BARBACENA" at bounding box center [647, 371] width 552 height 29
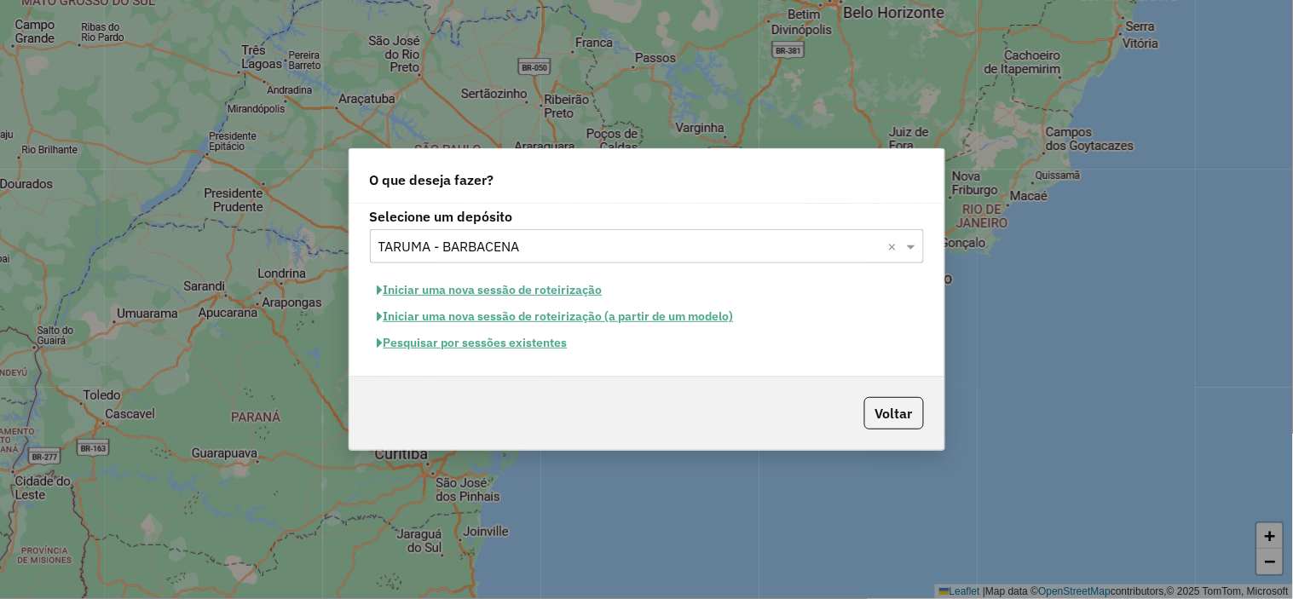
click at [507, 338] on button "Pesquisar por sessões existentes" at bounding box center [472, 343] width 205 height 26
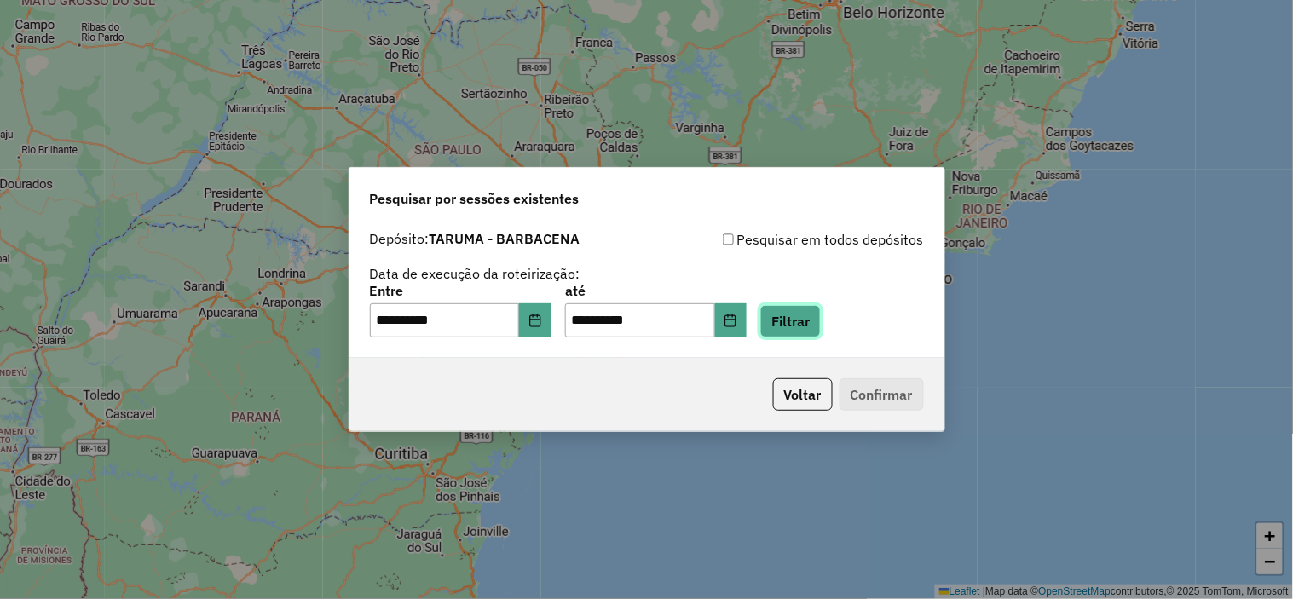
click at [806, 327] on button "Filtrar" at bounding box center [790, 321] width 61 height 32
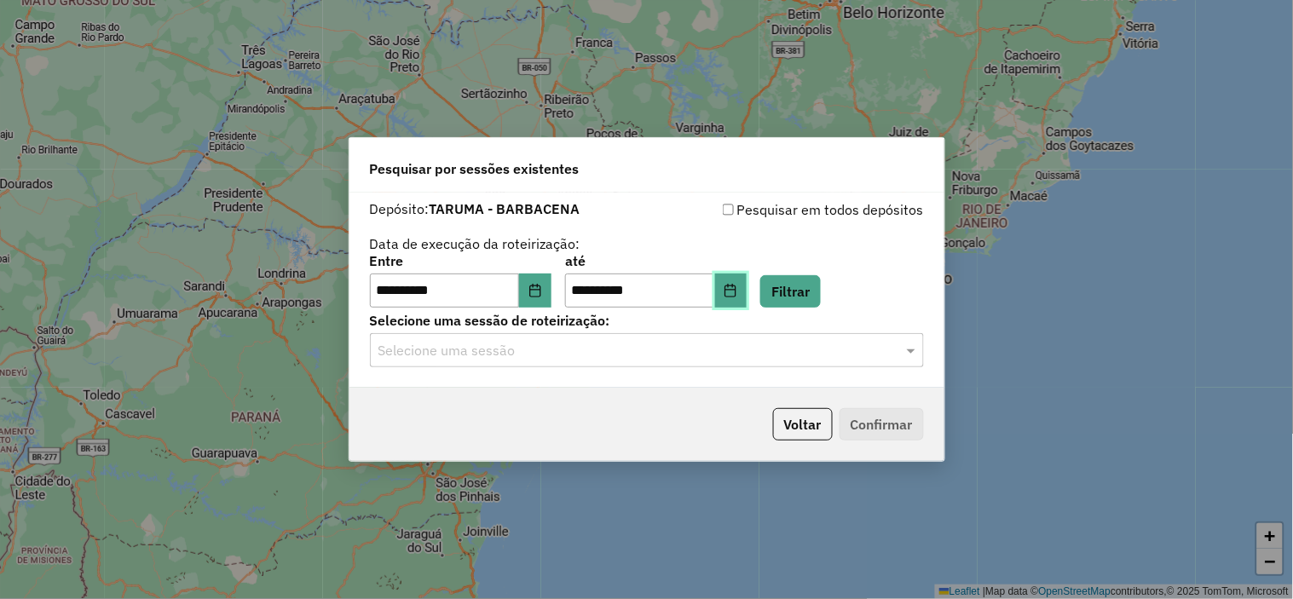
click at [744, 295] on button "Choose Date" at bounding box center [731, 291] width 32 height 34
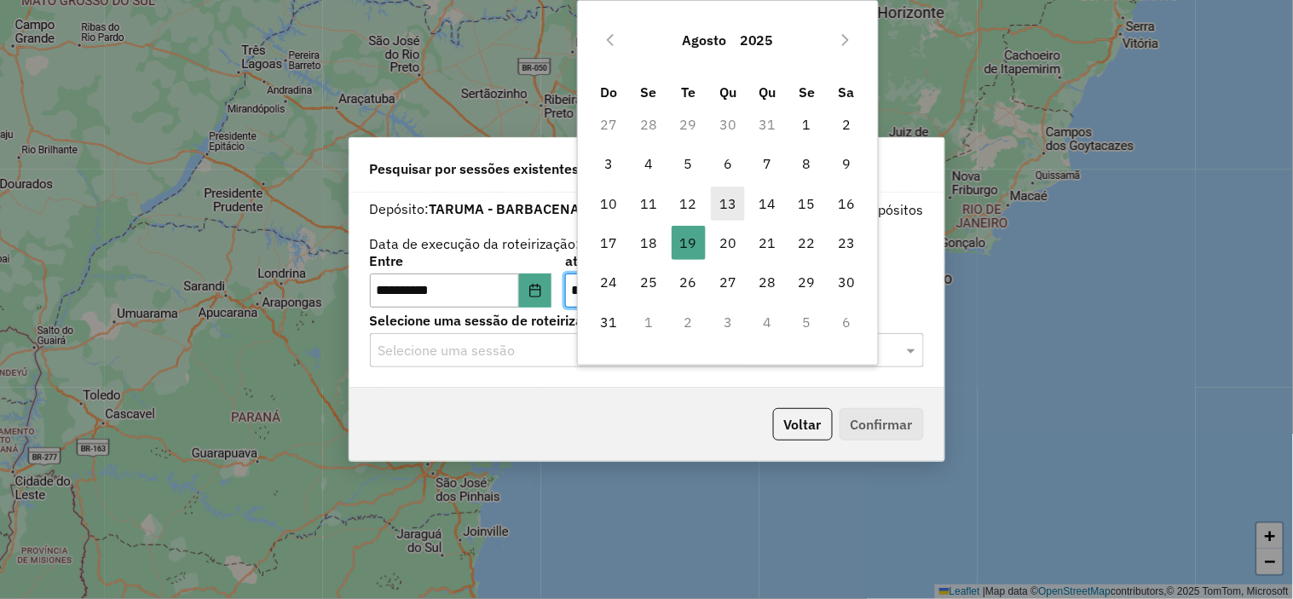
click at [727, 206] on span "13" at bounding box center [728, 204] width 34 height 34
type input "**********"
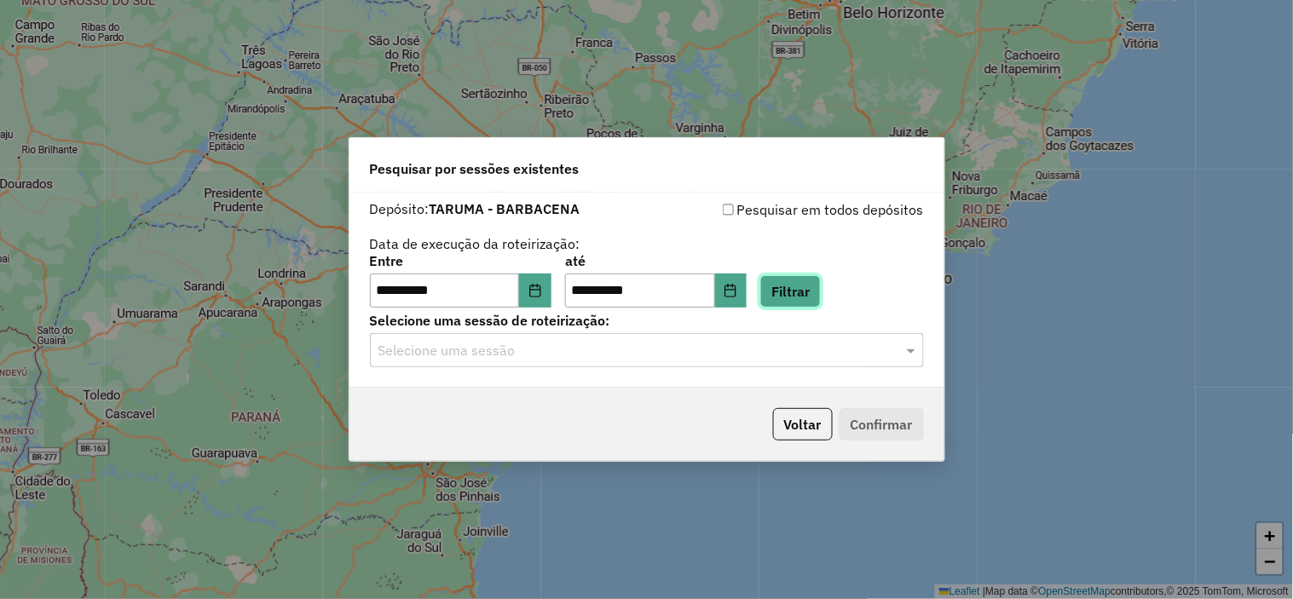
click at [804, 286] on button "Filtrar" at bounding box center [790, 291] width 61 height 32
click at [737, 290] on icon "Choose Date" at bounding box center [731, 291] width 14 height 14
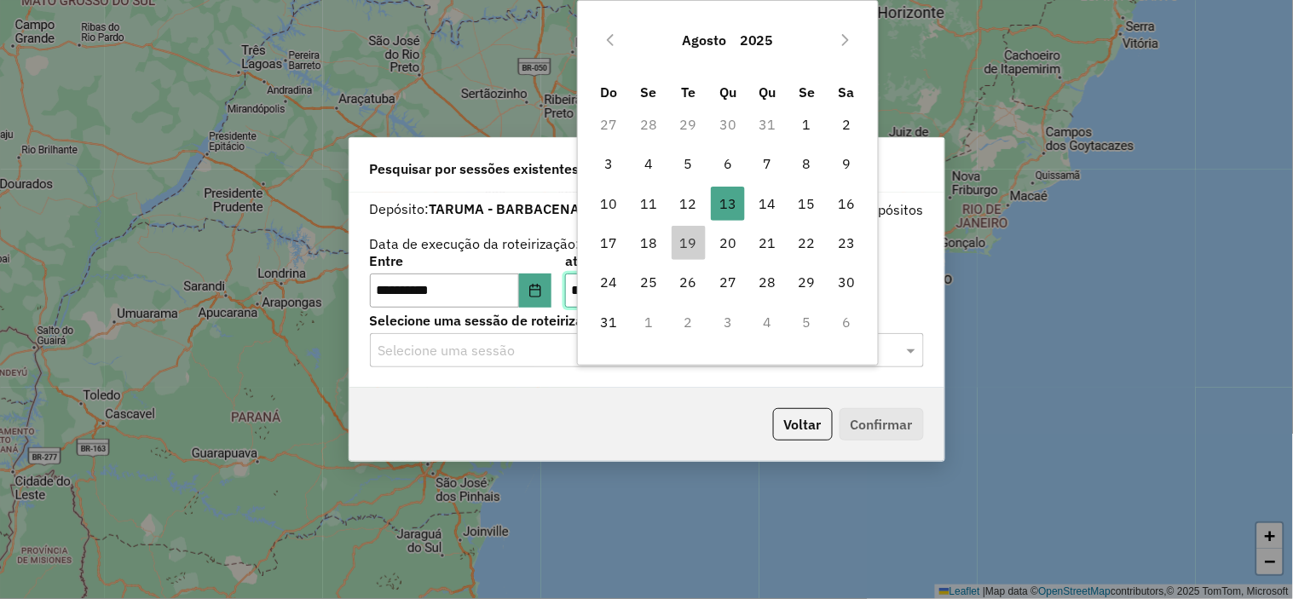
click at [436, 336] on div "Selecione uma sessão" at bounding box center [647, 350] width 554 height 34
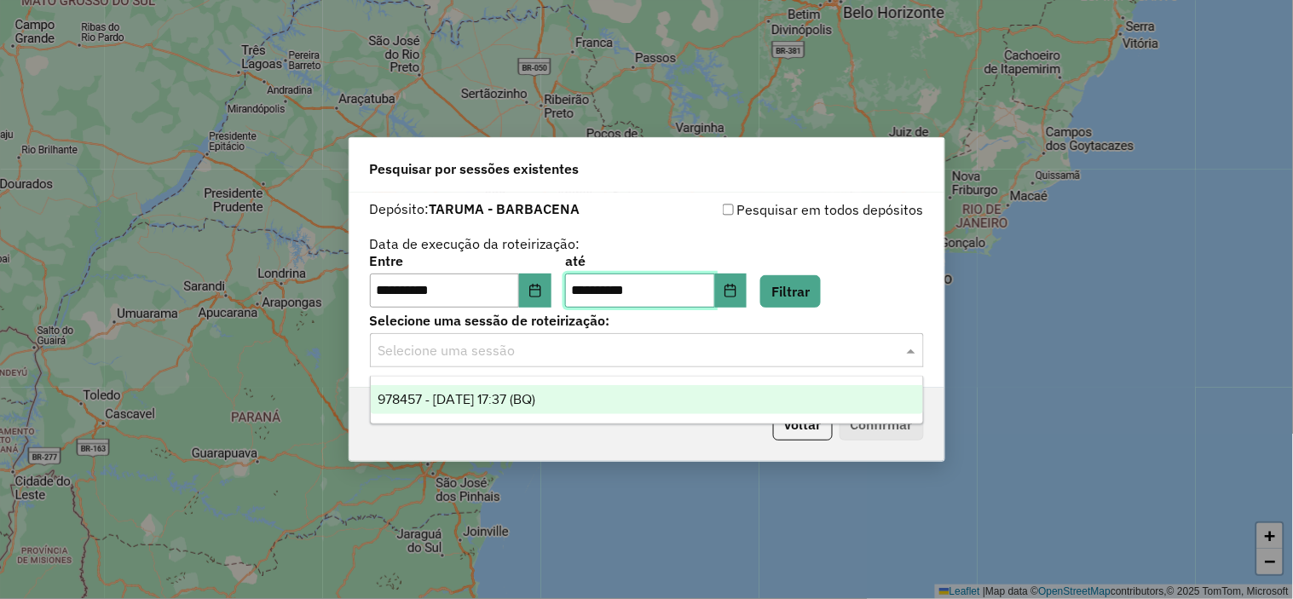
click at [511, 394] on span "978457 - 13/08/2025 17:37 (BQ)" at bounding box center [457, 399] width 158 height 14
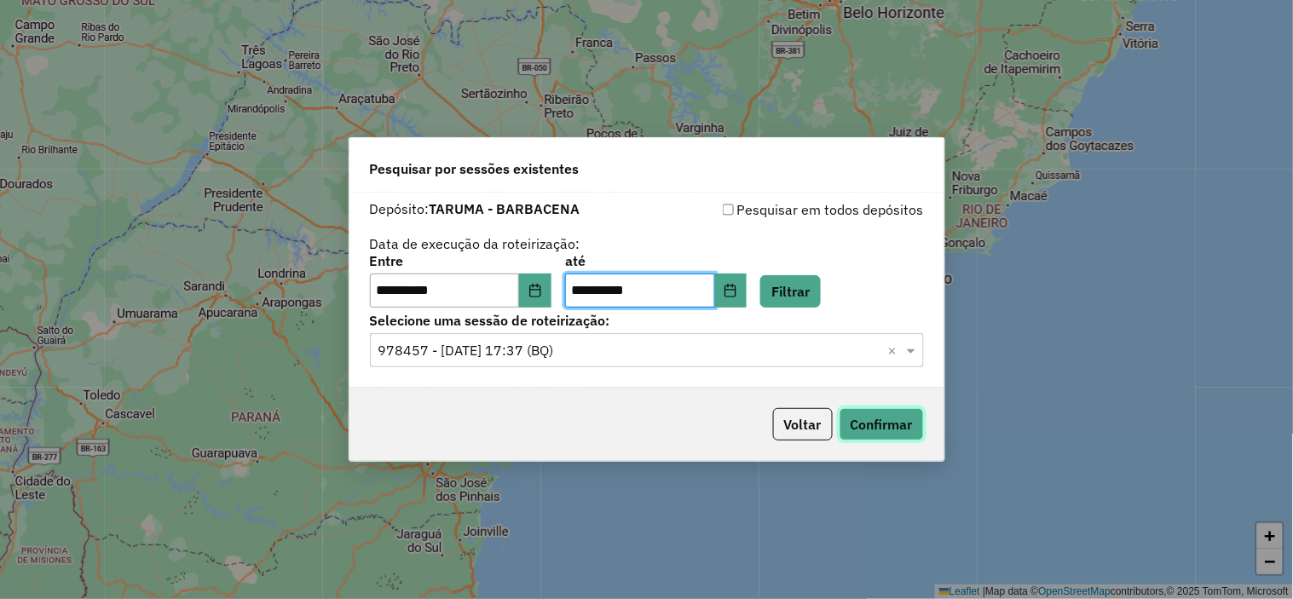
click at [863, 427] on button "Confirmar" at bounding box center [882, 424] width 84 height 32
click at [797, 422] on button "Voltar" at bounding box center [803, 424] width 60 height 32
